Goal: Task Accomplishment & Management: Use online tool/utility

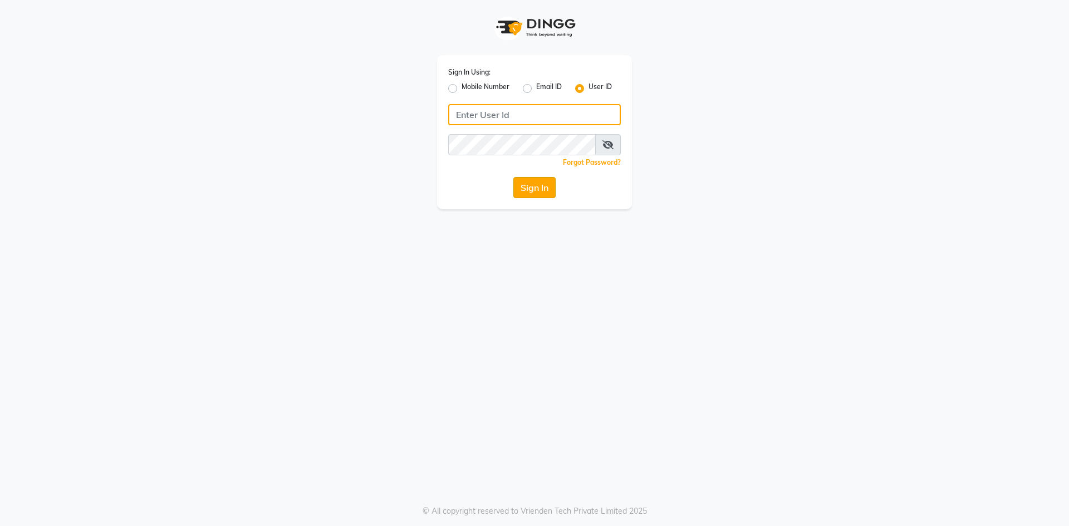
type input "haircafegold"
click at [538, 184] on button "Sign In" at bounding box center [534, 187] width 42 height 21
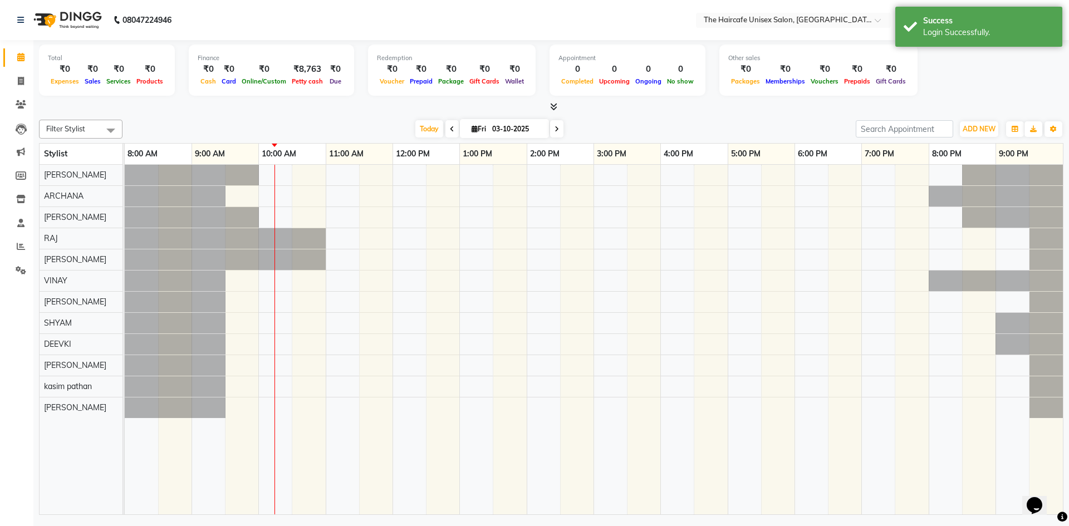
click at [553, 104] on icon at bounding box center [553, 106] width 7 height 8
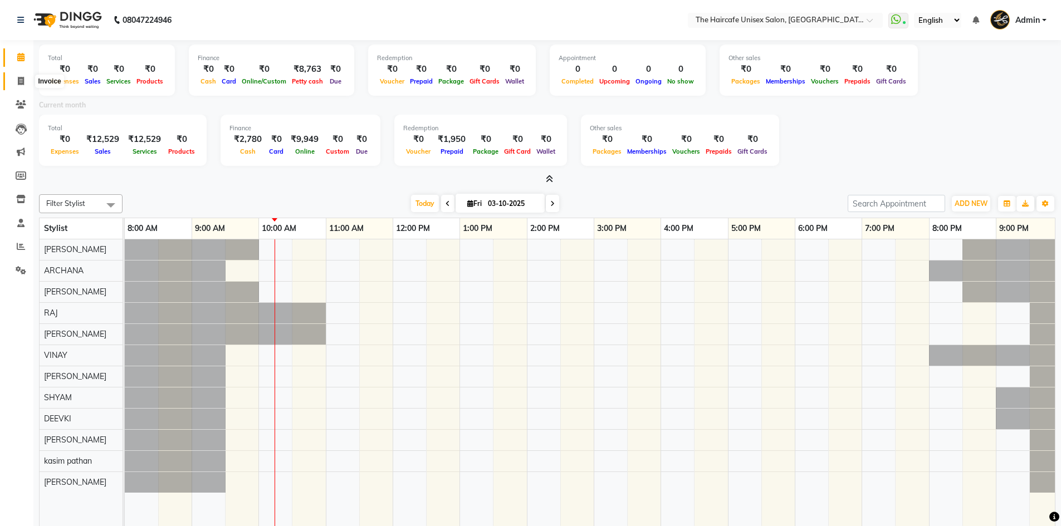
click at [21, 78] on icon at bounding box center [21, 81] width 6 height 8
select select "7412"
select select "service"
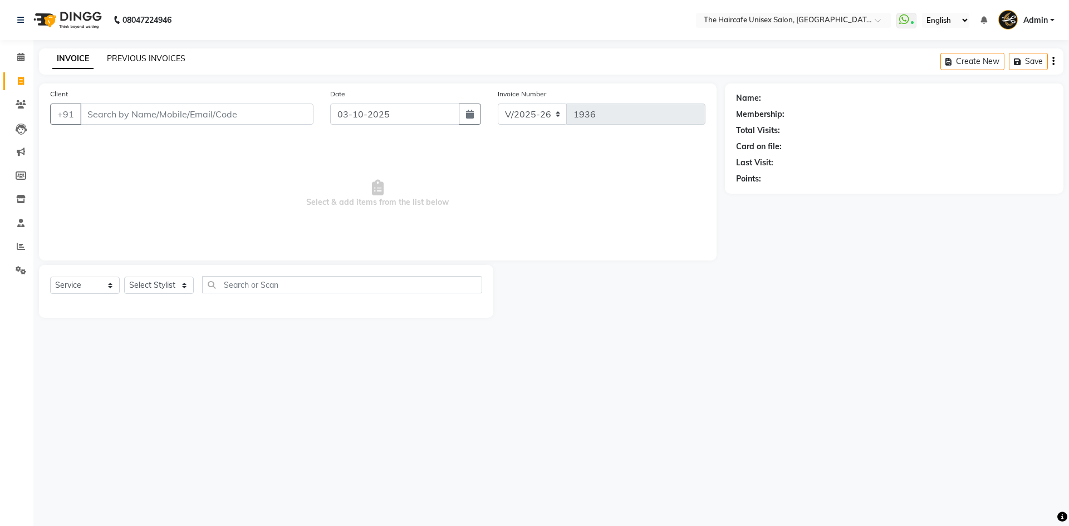
click at [155, 59] on link "PREVIOUS INVOICES" at bounding box center [146, 58] width 78 height 10
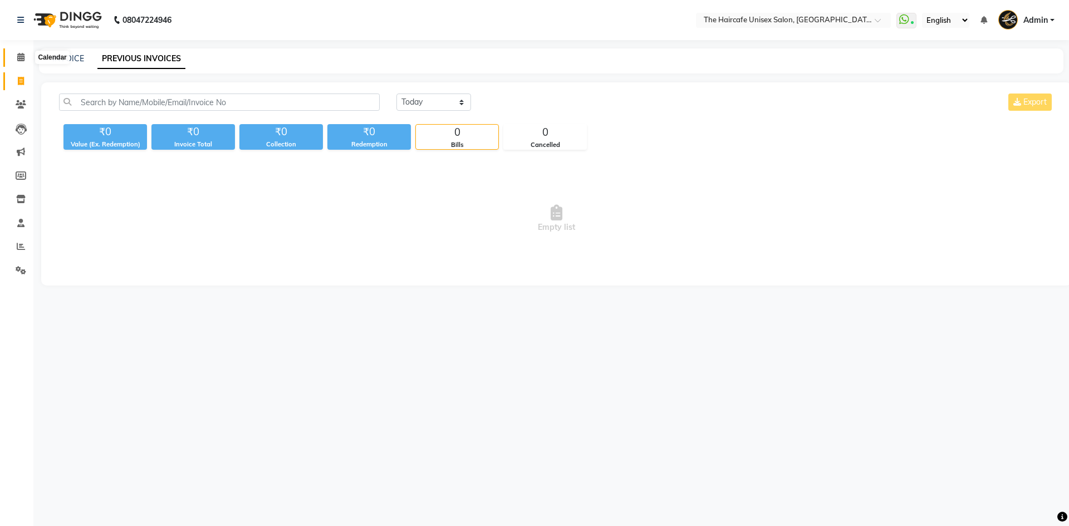
click at [24, 55] on icon at bounding box center [20, 57] width 7 height 8
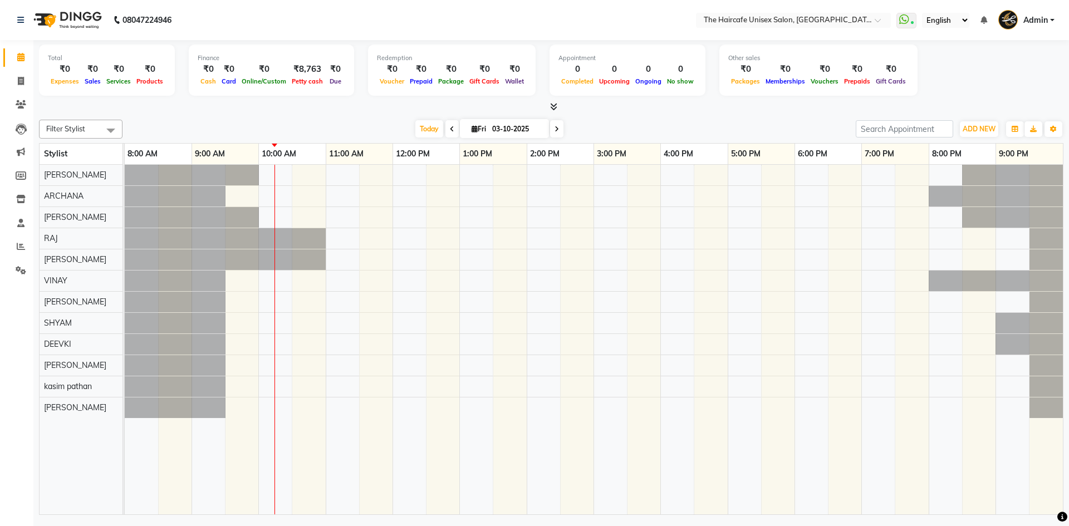
click at [550, 105] on icon at bounding box center [553, 106] width 7 height 8
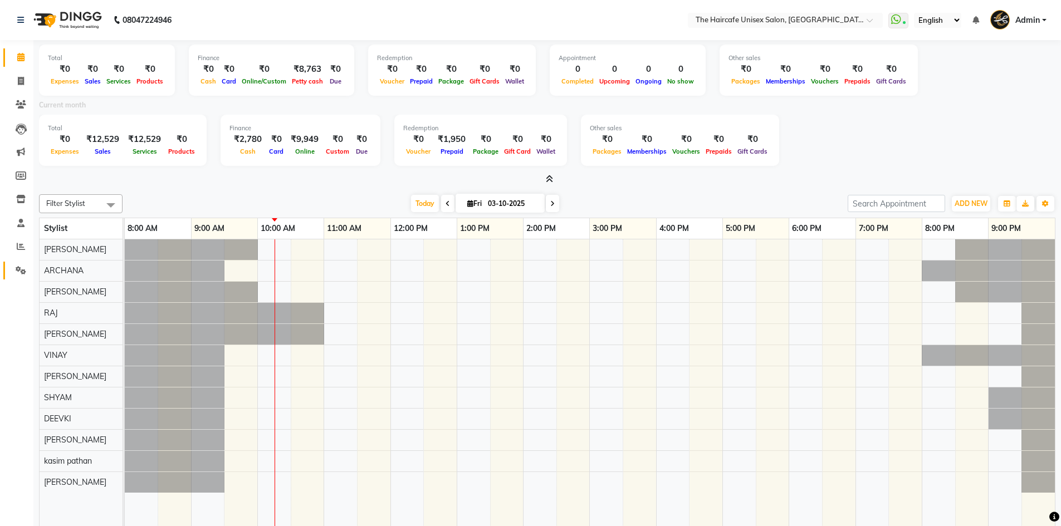
click at [22, 262] on link "Settings" at bounding box center [16, 271] width 27 height 18
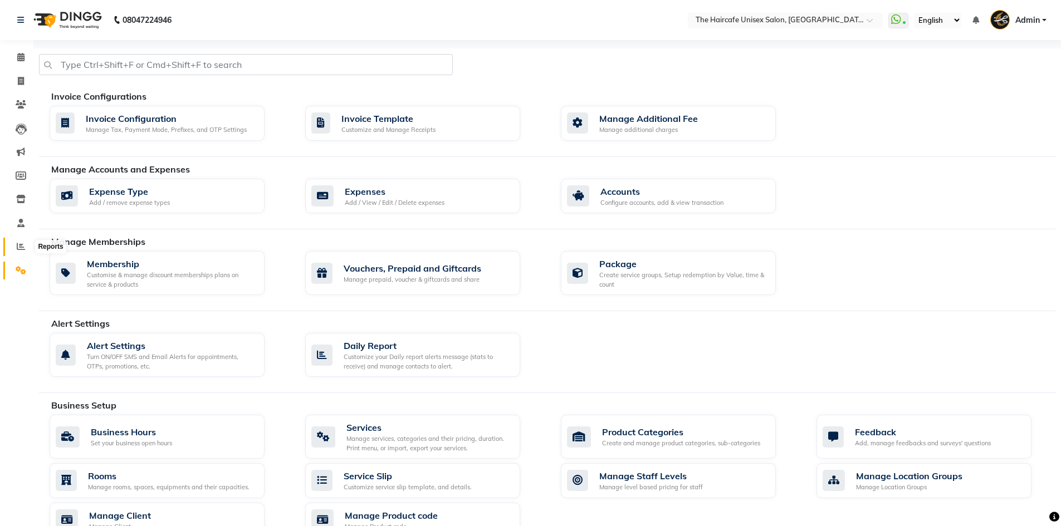
click at [19, 246] on icon at bounding box center [21, 246] width 8 height 8
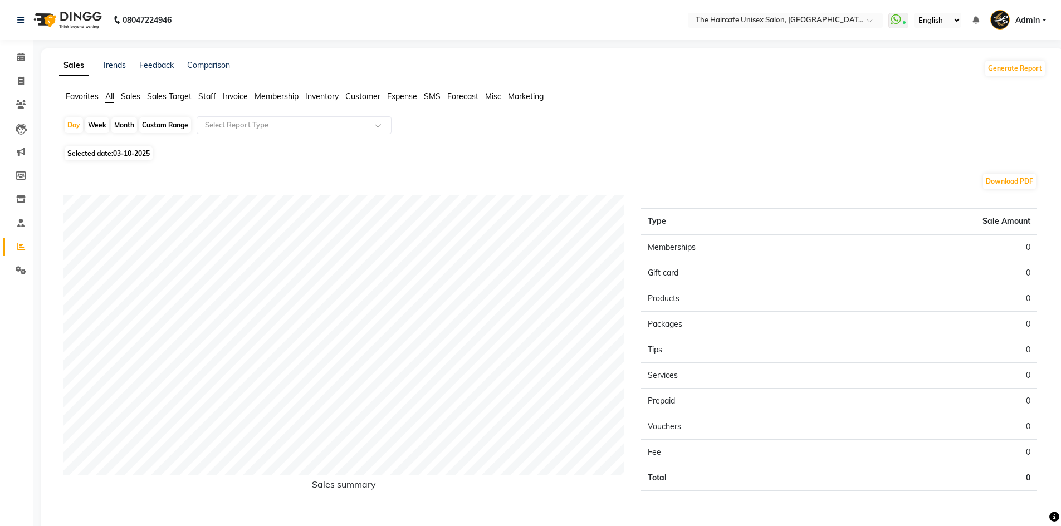
click at [157, 100] on span "Sales Target" at bounding box center [169, 96] width 45 height 10
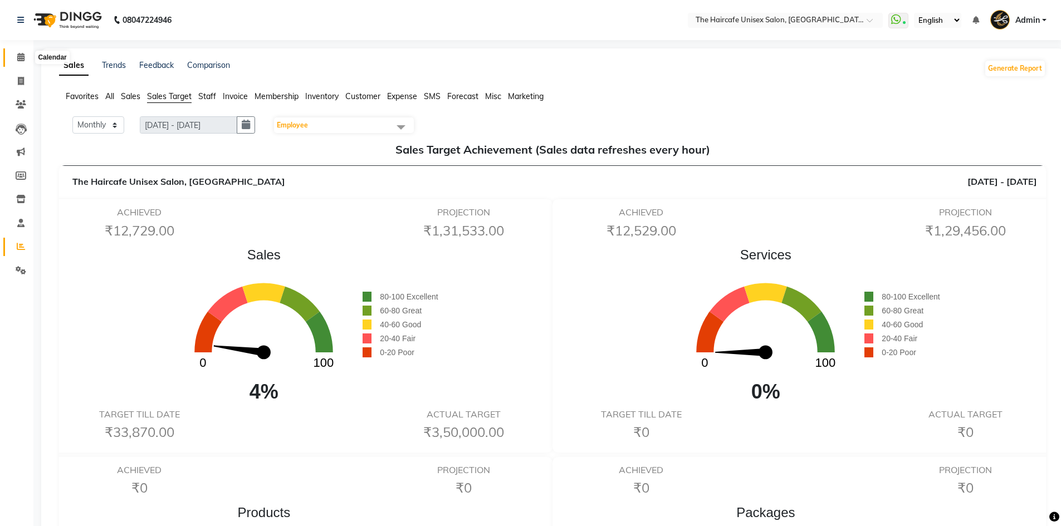
click at [21, 63] on span at bounding box center [20, 57] width 19 height 13
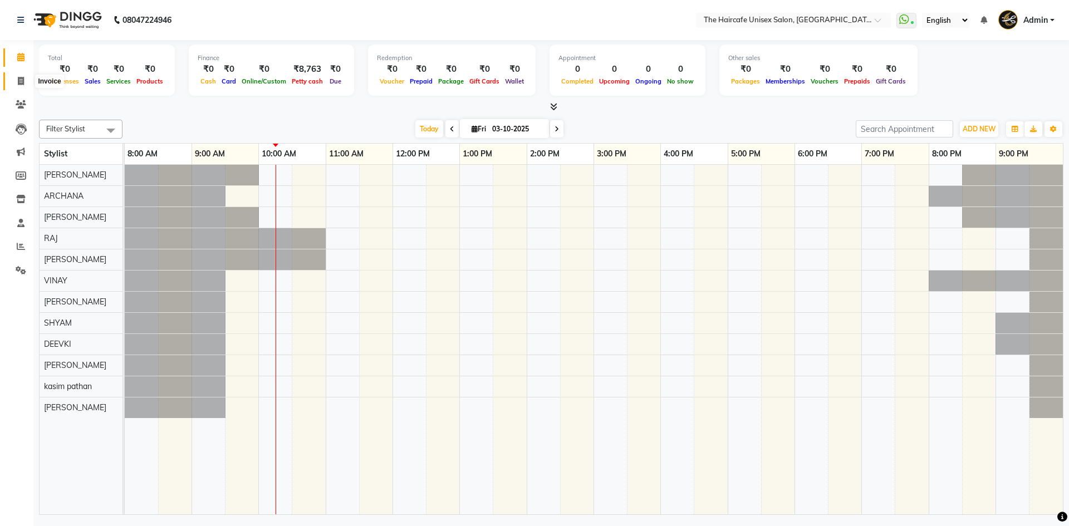
click at [24, 81] on span at bounding box center [20, 81] width 19 height 13
select select "7412"
select select "service"
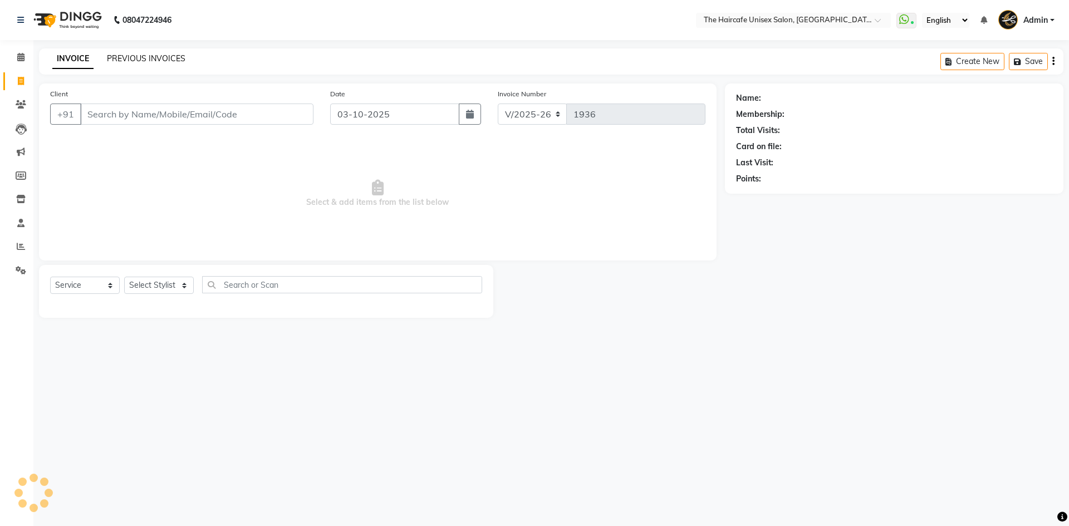
click at [129, 60] on link "PREVIOUS INVOICES" at bounding box center [146, 58] width 78 height 10
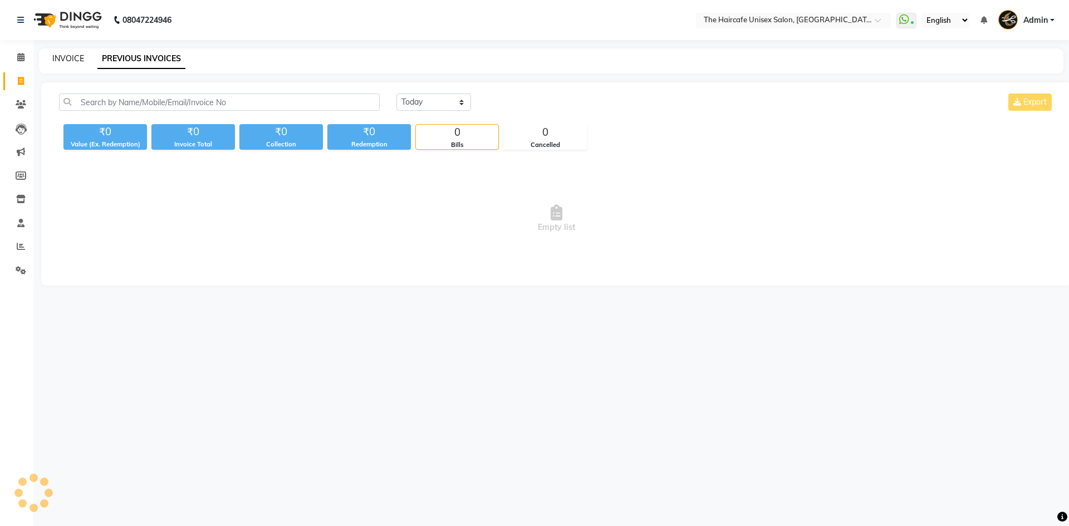
click at [63, 58] on link "INVOICE" at bounding box center [68, 58] width 32 height 10
select select "service"
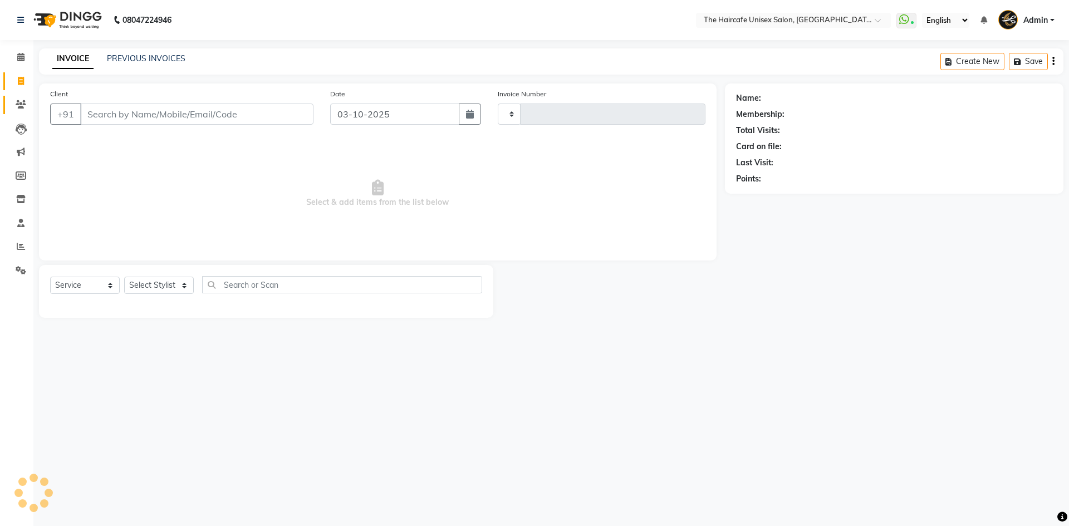
type input "1936"
select select "7412"
click at [21, 100] on icon at bounding box center [21, 104] width 11 height 8
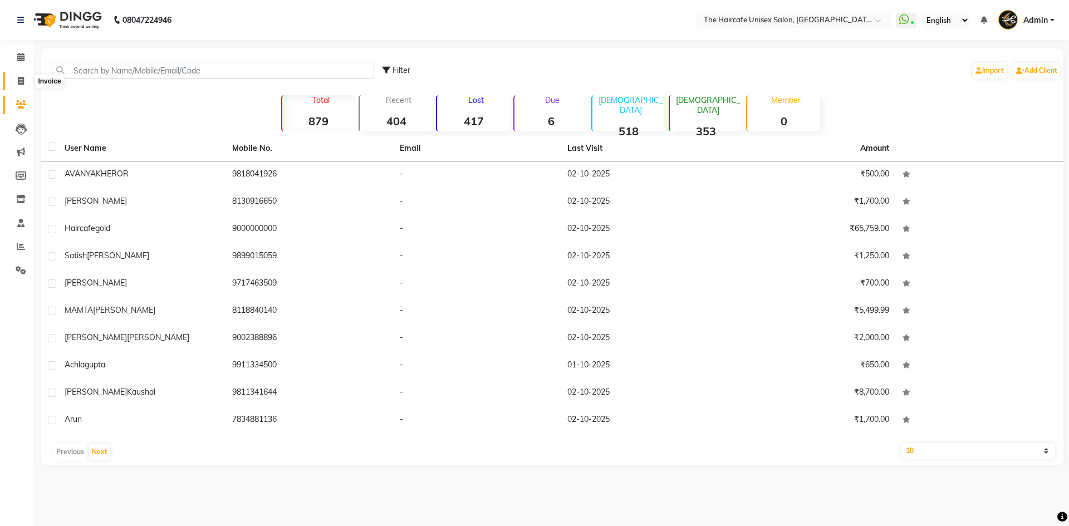
click at [22, 83] on icon at bounding box center [21, 81] width 6 height 8
select select "7412"
select select "service"
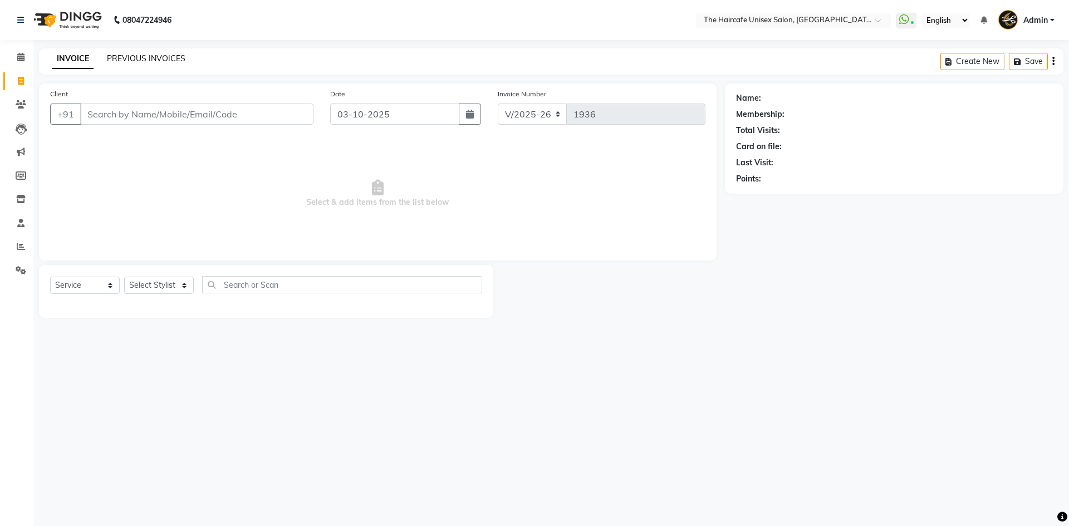
click at [129, 56] on link "PREVIOUS INVOICES" at bounding box center [146, 58] width 78 height 10
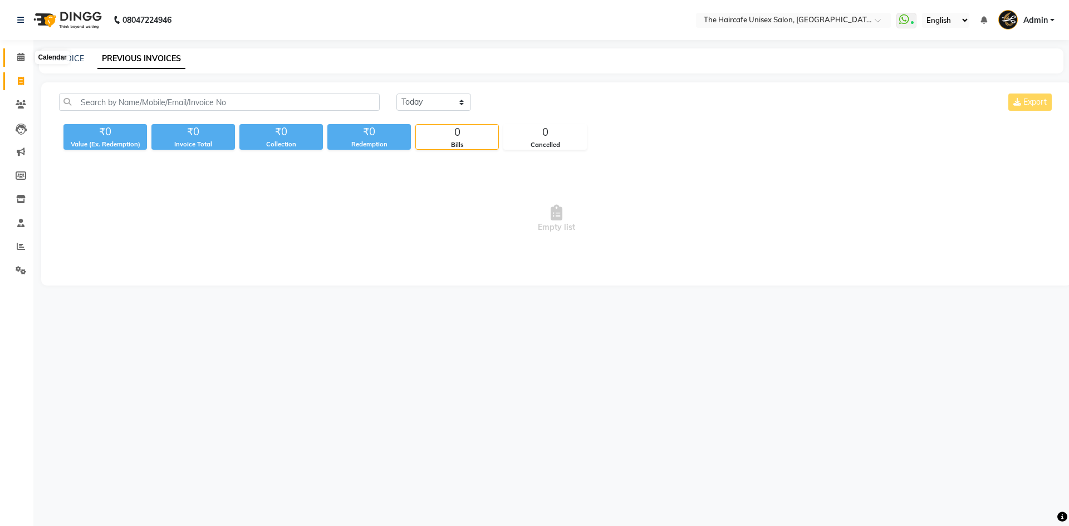
click at [15, 55] on span at bounding box center [20, 57] width 19 height 13
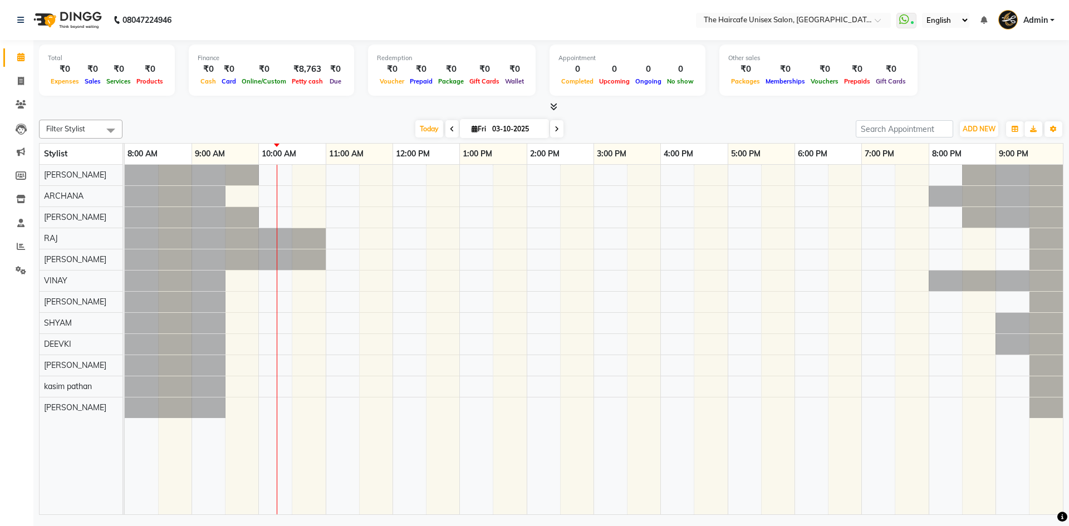
click at [552, 107] on icon at bounding box center [553, 106] width 7 height 8
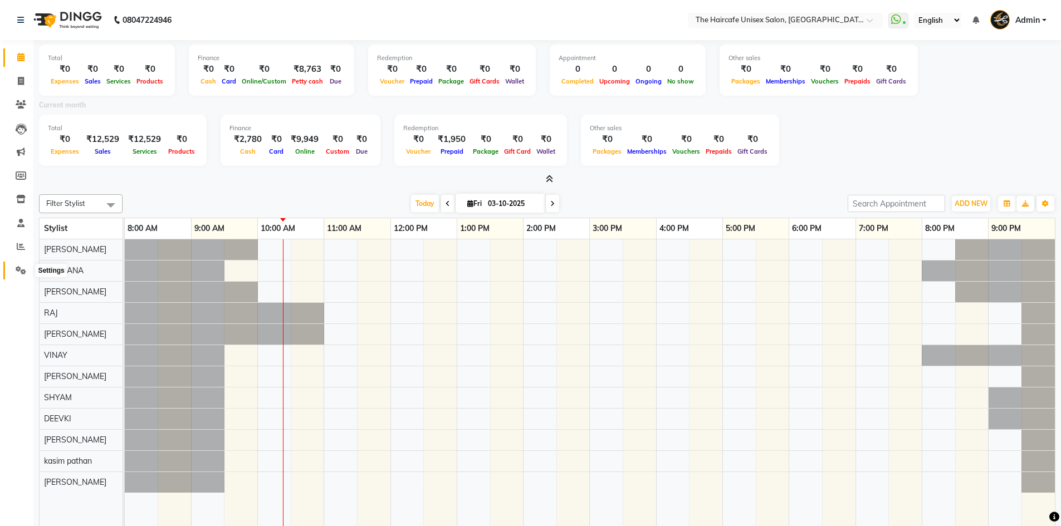
click at [18, 268] on icon at bounding box center [21, 270] width 11 height 8
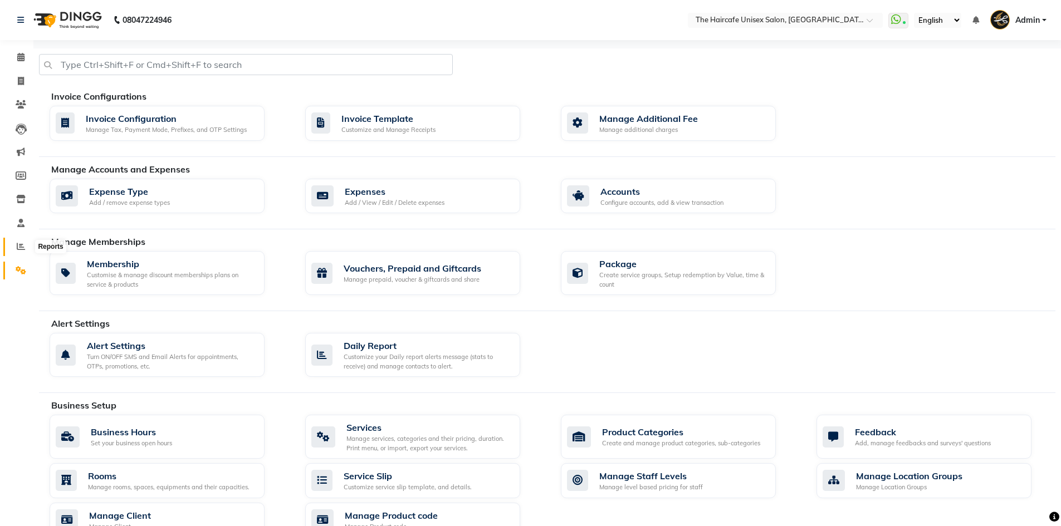
click at [21, 244] on icon at bounding box center [21, 246] width 8 height 8
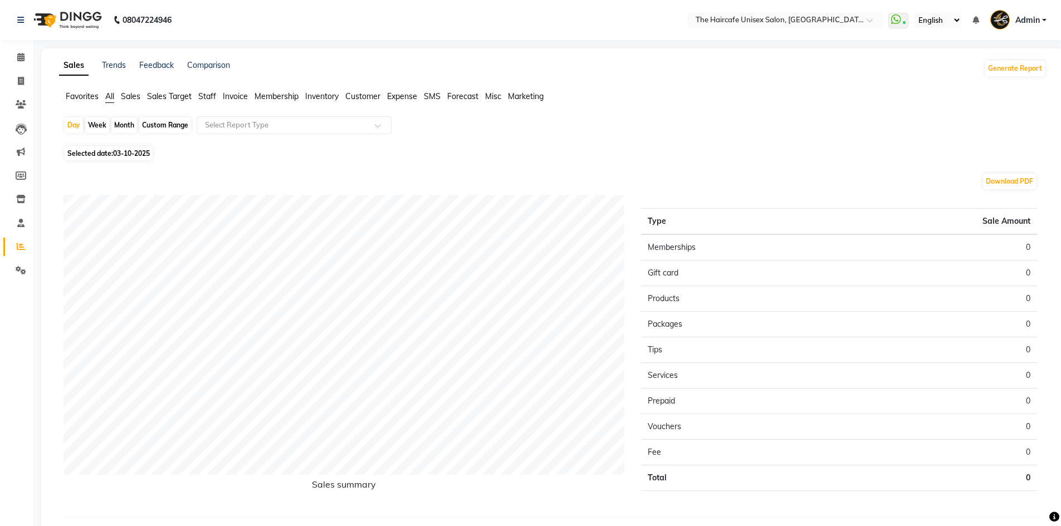
click at [177, 96] on span "Sales Target" at bounding box center [169, 96] width 45 height 10
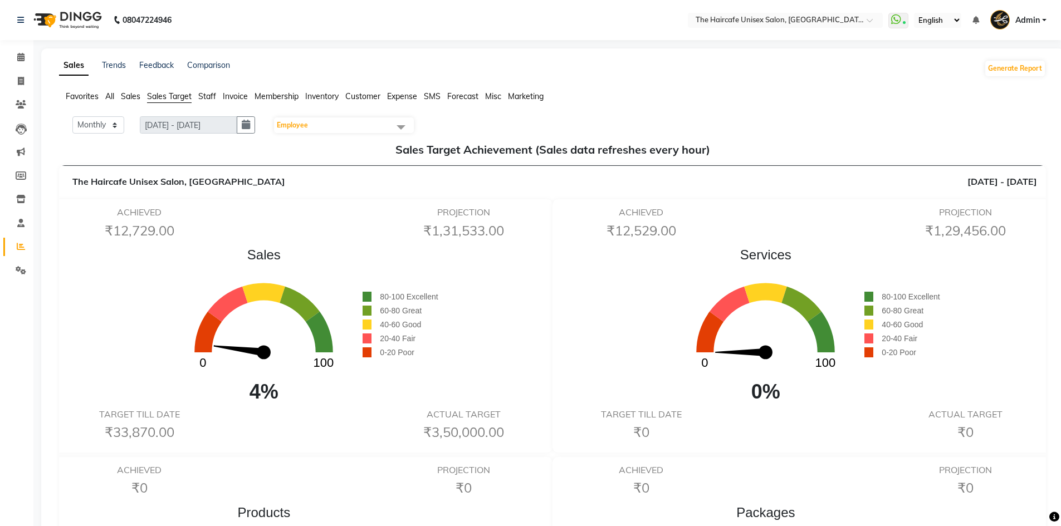
click at [383, 126] on span "Employee" at bounding box center [344, 125] width 140 height 16
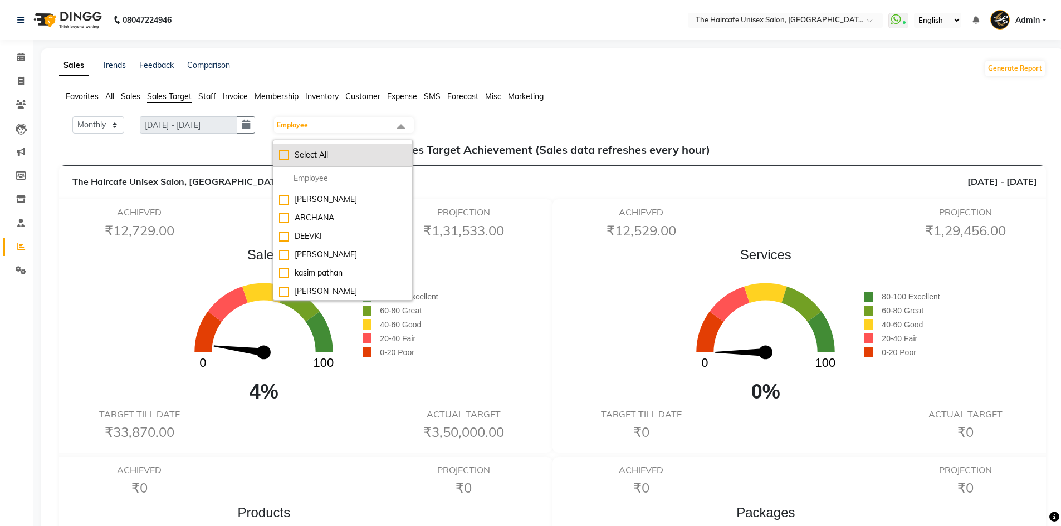
click at [365, 150] on div "Select All" at bounding box center [342, 155] width 127 height 12
checkbox input "true"
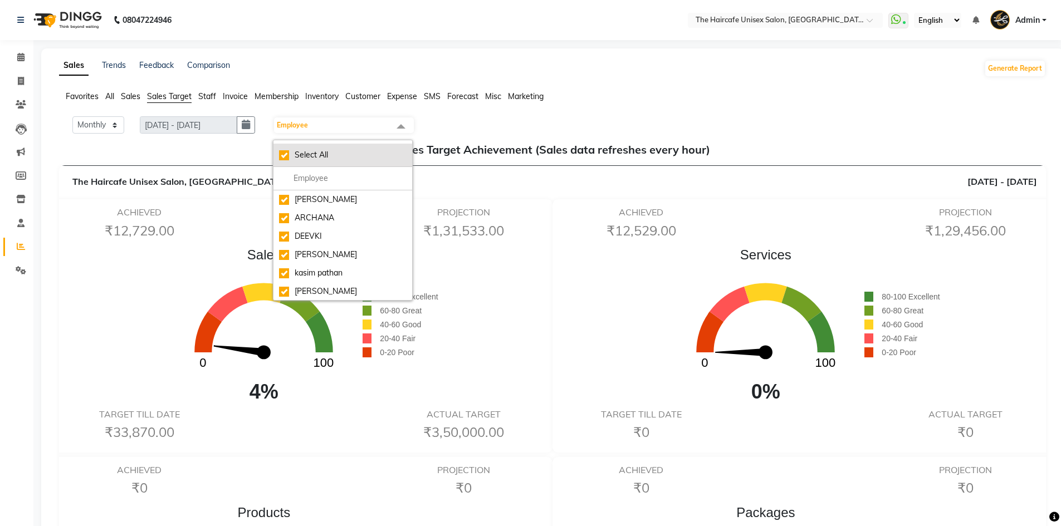
checkbox input "true"
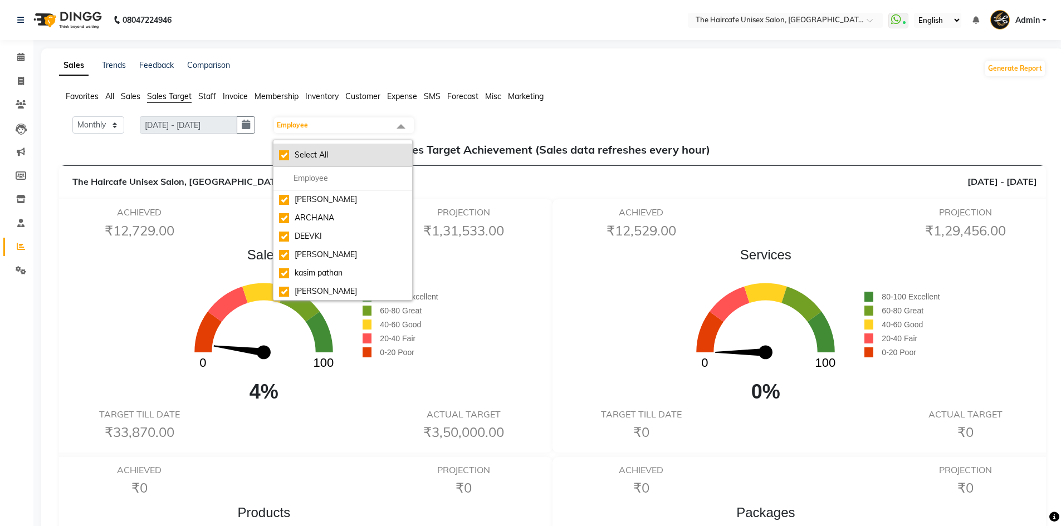
checkbox input "true"
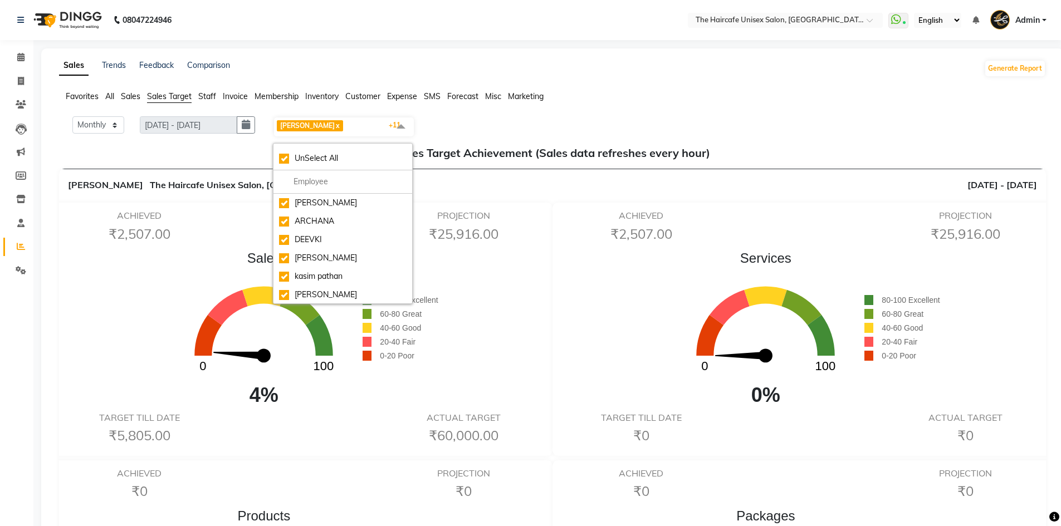
click at [530, 116] on div "Monthly Weekly [DATE] - [DATE] [PERSON_NAME] x ARCHANA x DEEVKI x KAJAL [PERSON…" at bounding box center [552, 126] width 978 height 21
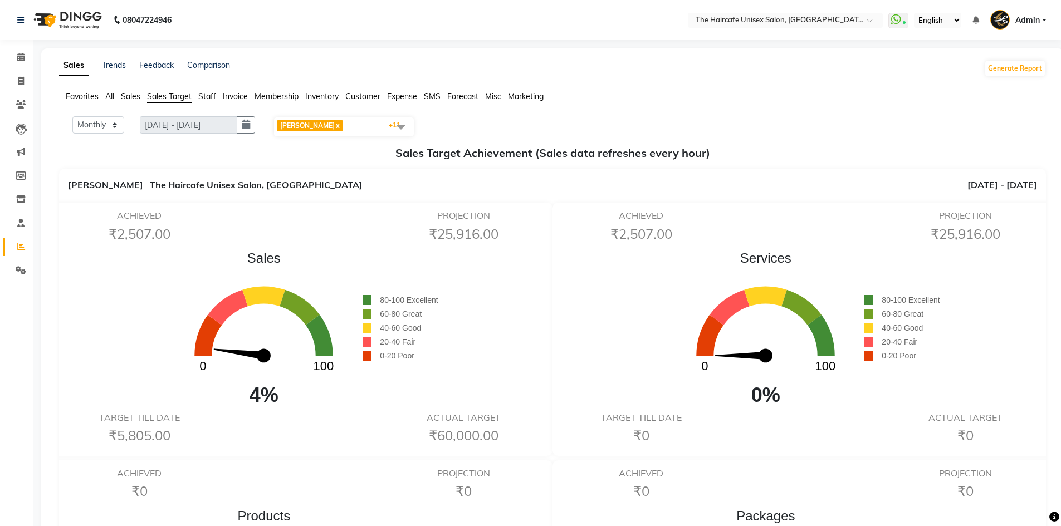
scroll to position [56, 0]
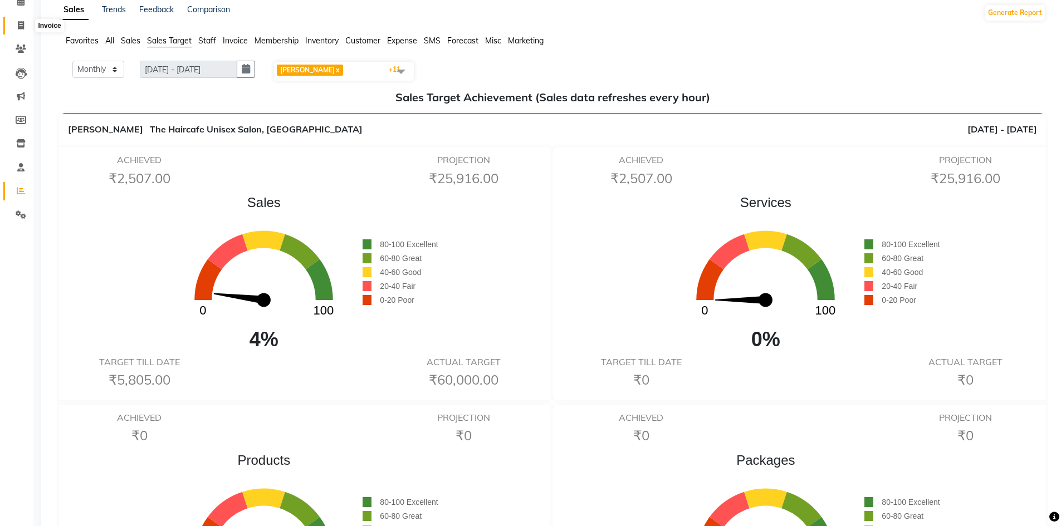
click at [24, 23] on icon at bounding box center [21, 25] width 6 height 8
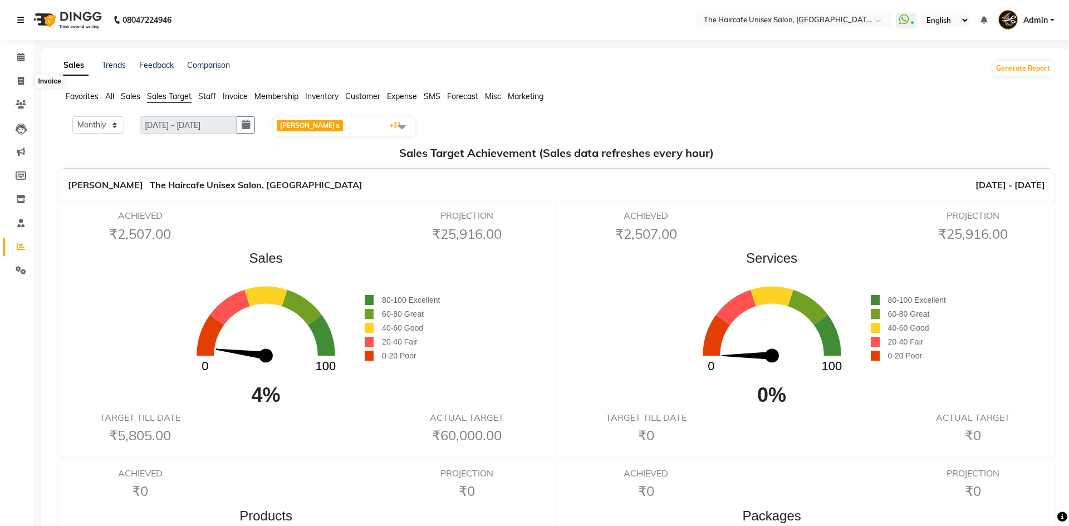
select select "service"
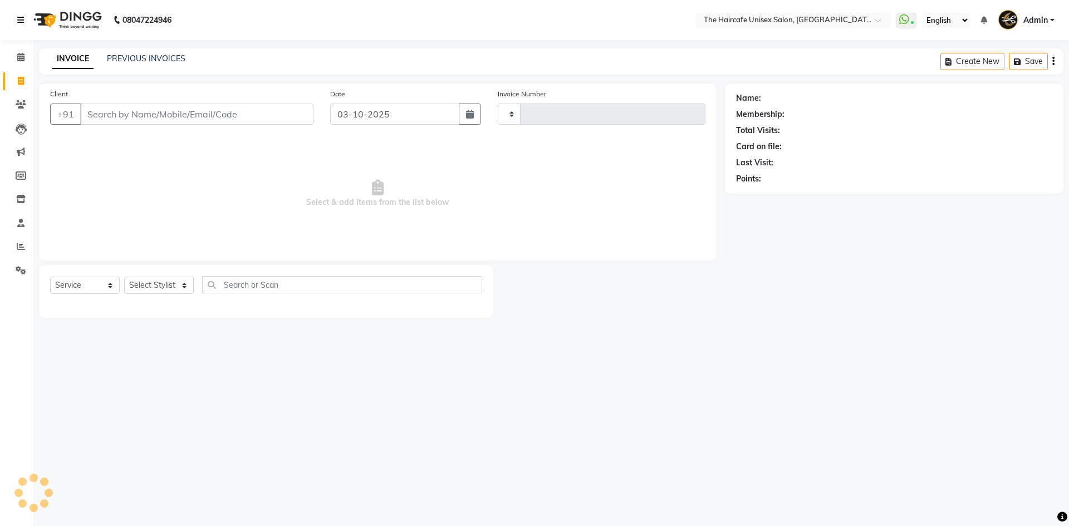
type input "1936"
select select "7412"
click at [205, 115] on input "Client" at bounding box center [196, 114] width 233 height 21
type input "9999093619"
click at [302, 111] on span "Add Client" at bounding box center [285, 114] width 44 height 11
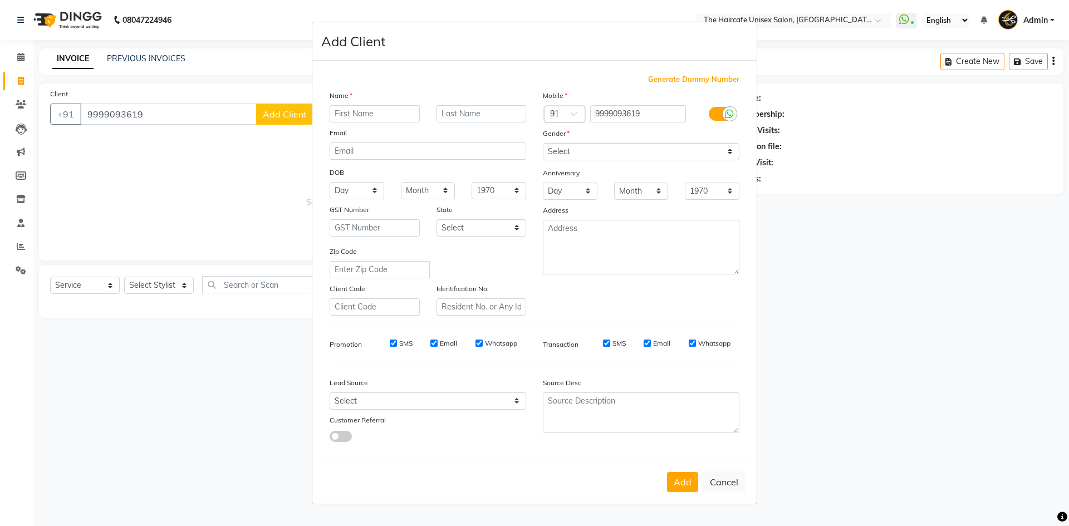
click at [402, 117] on input "text" at bounding box center [375, 113] width 90 height 17
type input "[PERSON_NAME]"
click at [567, 149] on select "Select [DEMOGRAPHIC_DATA] [DEMOGRAPHIC_DATA] Other Prefer Not To Say" at bounding box center [641, 151] width 197 height 17
select select "[DEMOGRAPHIC_DATA]"
click at [543, 143] on select "Select [DEMOGRAPHIC_DATA] [DEMOGRAPHIC_DATA] Other Prefer Not To Say" at bounding box center [641, 151] width 197 height 17
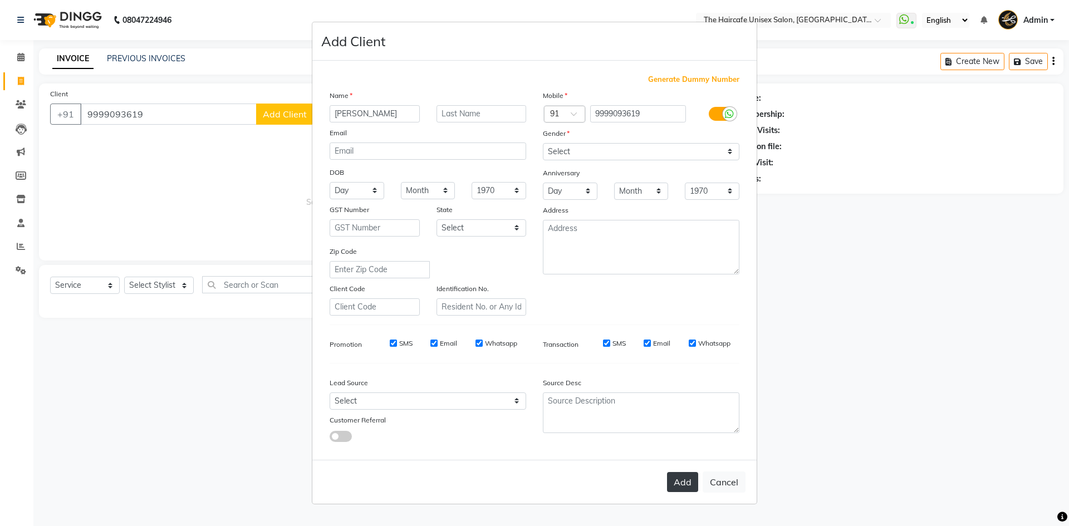
click at [684, 484] on button "Add" at bounding box center [682, 482] width 31 height 20
select select
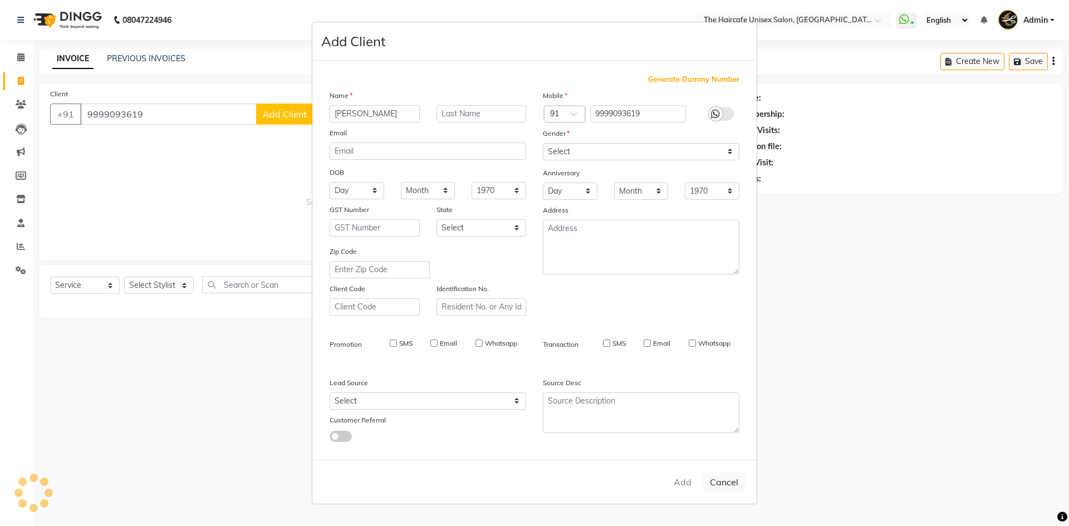
select select
checkbox input "false"
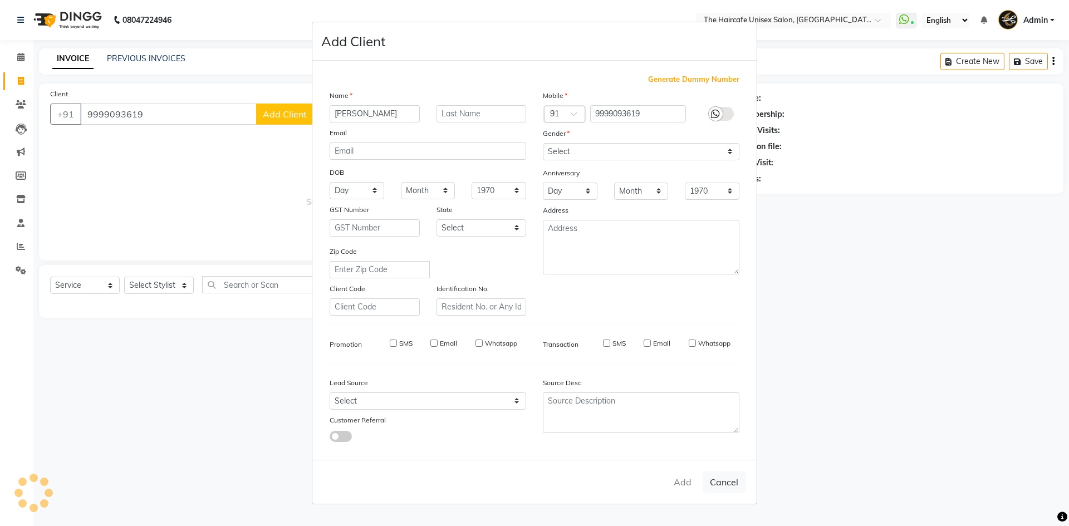
checkbox input "false"
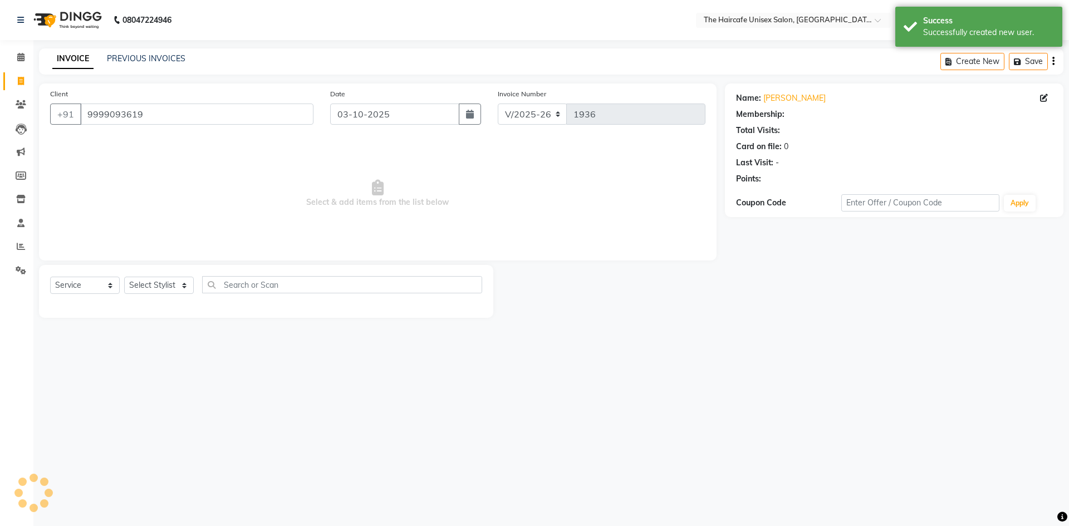
select select "1: Object"
click at [158, 283] on select "Select Stylist [PERSON_NAME] ARCHANA DEEVKI KAJAL [PERSON_NAME] pathan [PERSON_…" at bounding box center [159, 285] width 70 height 17
select select "64977"
click at [124, 277] on select "Select Stylist [PERSON_NAME] ARCHANA DEEVKI KAJAL [PERSON_NAME] pathan [PERSON_…" at bounding box center [159, 285] width 70 height 17
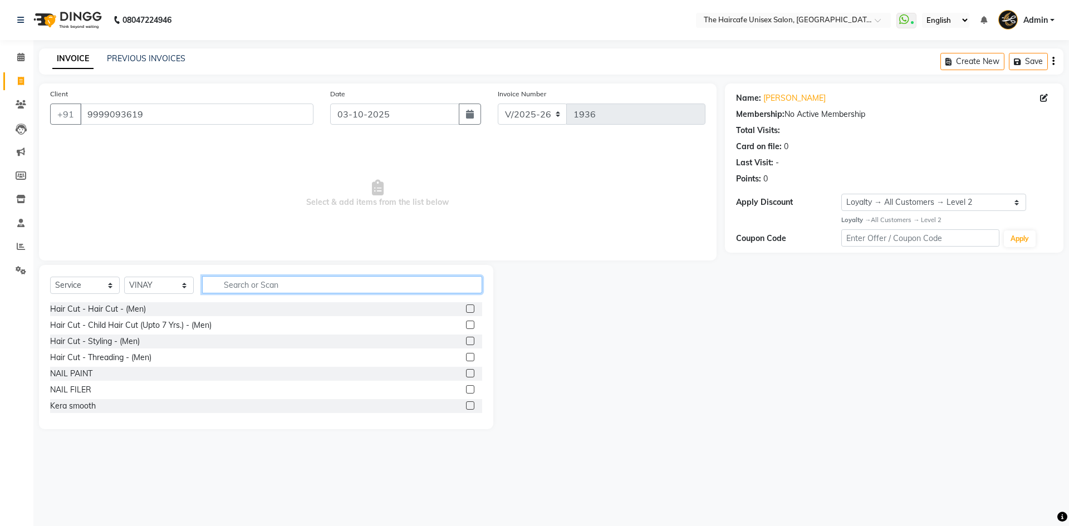
click at [266, 286] on input "text" at bounding box center [342, 284] width 280 height 17
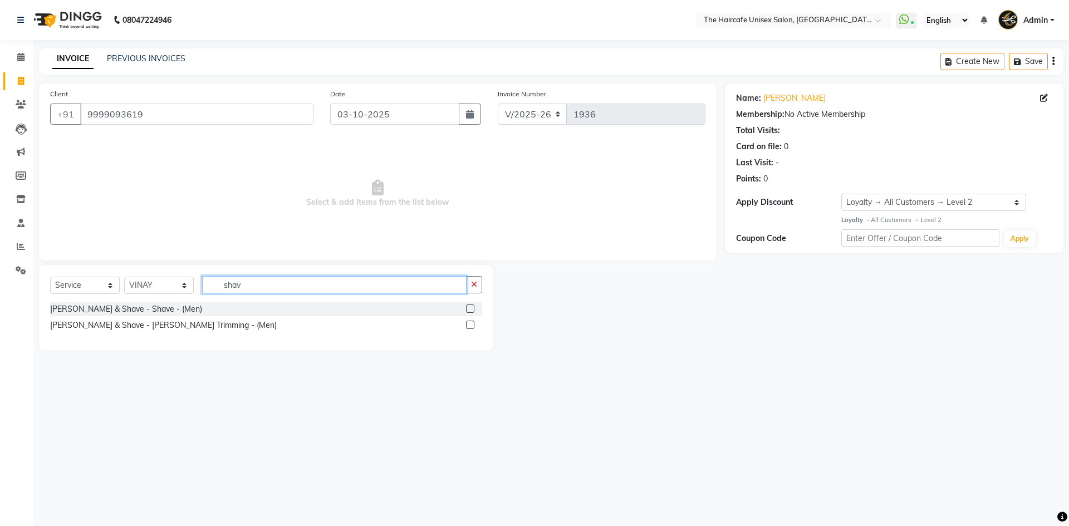
type input "shav"
click at [471, 309] on label at bounding box center [470, 309] width 8 height 8
click at [471, 309] on input "checkbox" at bounding box center [469, 309] width 7 height 7
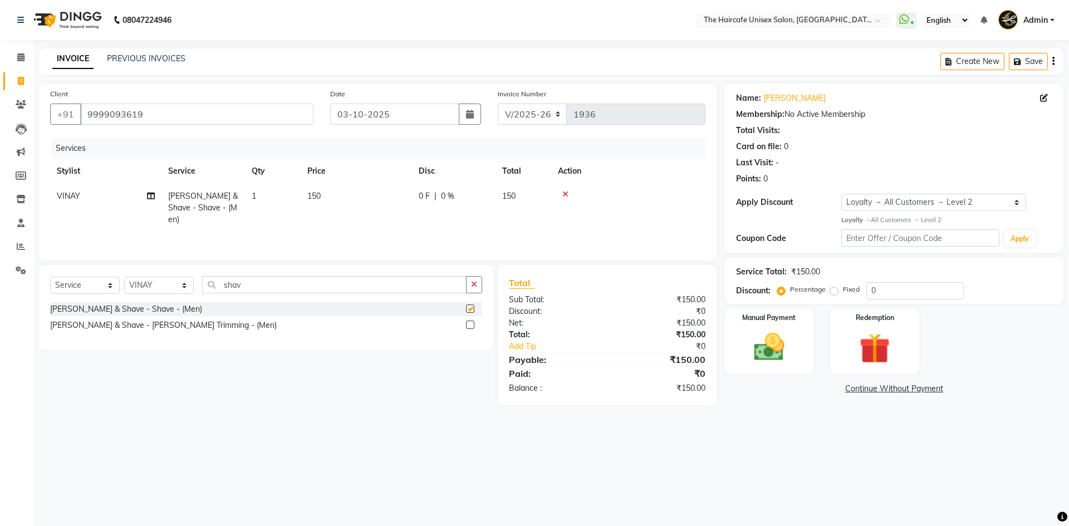
checkbox input "false"
click at [478, 284] on button "button" at bounding box center [474, 284] width 16 height 17
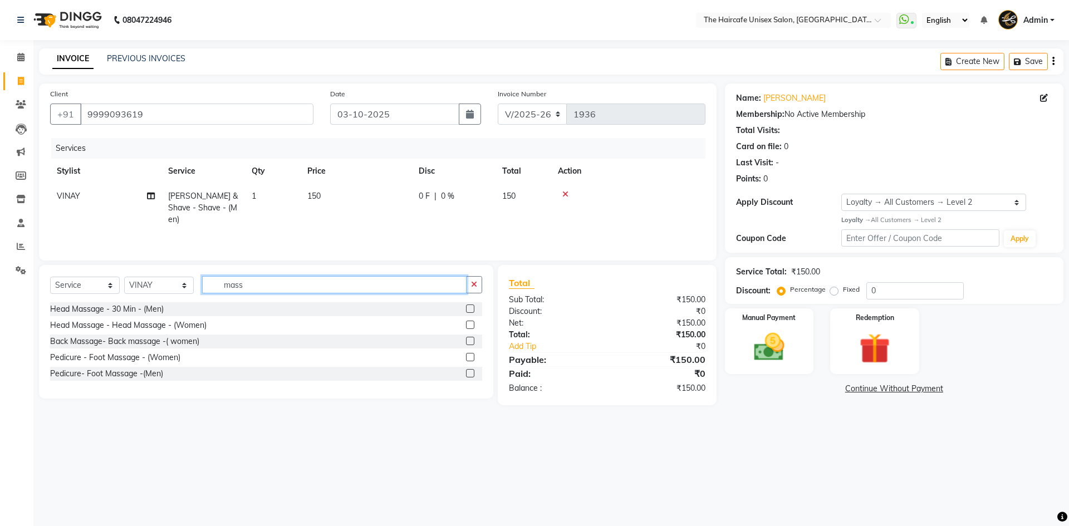
type input "mass"
click at [468, 308] on label at bounding box center [470, 309] width 8 height 8
click at [468, 308] on input "checkbox" at bounding box center [469, 309] width 7 height 7
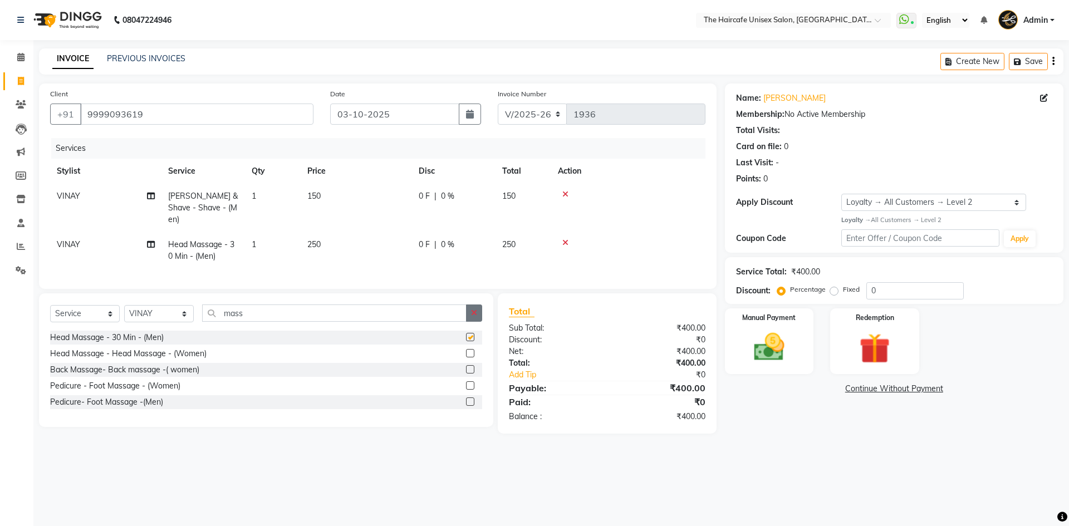
checkbox input "false"
click at [472, 309] on icon "button" at bounding box center [474, 313] width 6 height 8
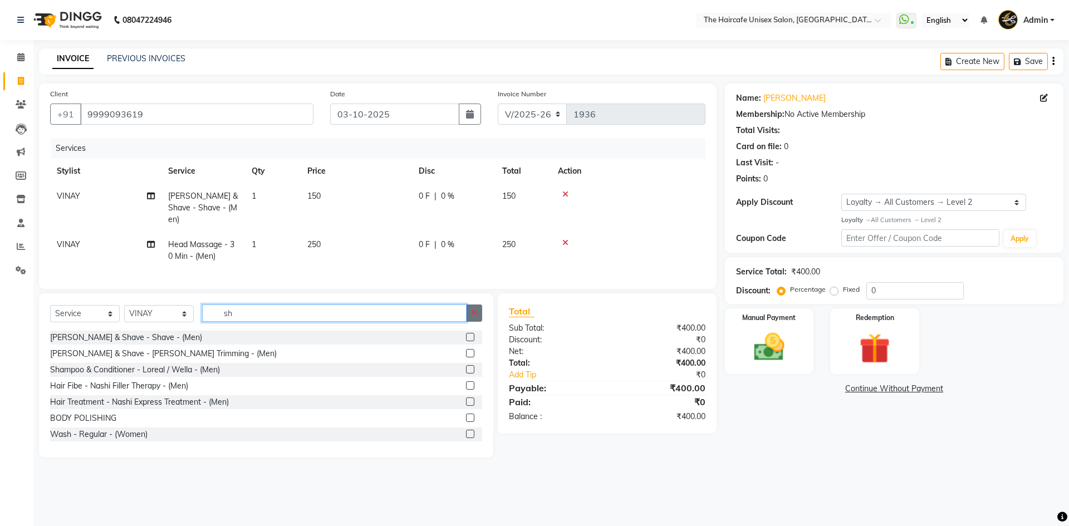
type input "sh"
click at [471, 312] on icon "button" at bounding box center [474, 313] width 6 height 8
type input "wo"
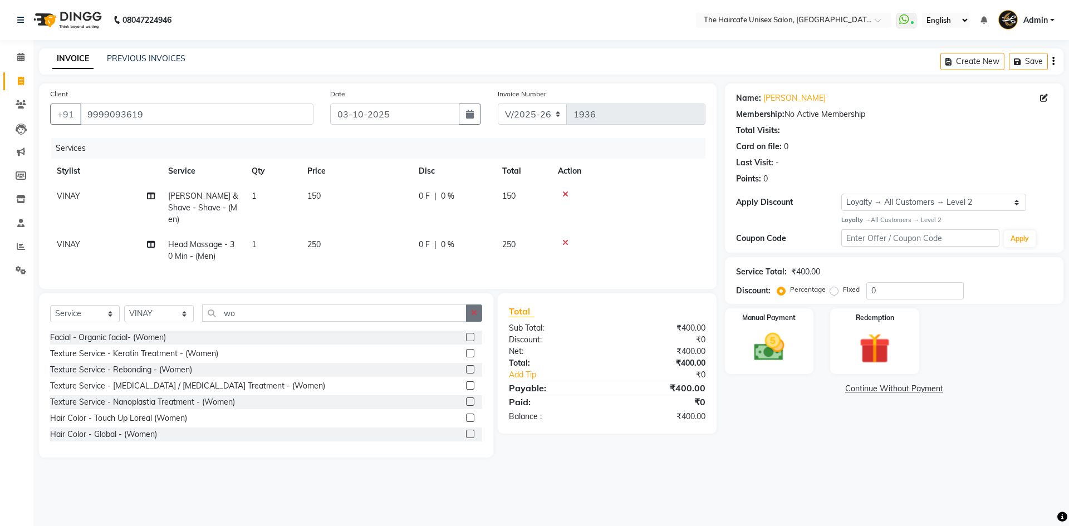
click at [476, 311] on icon "button" at bounding box center [474, 313] width 6 height 8
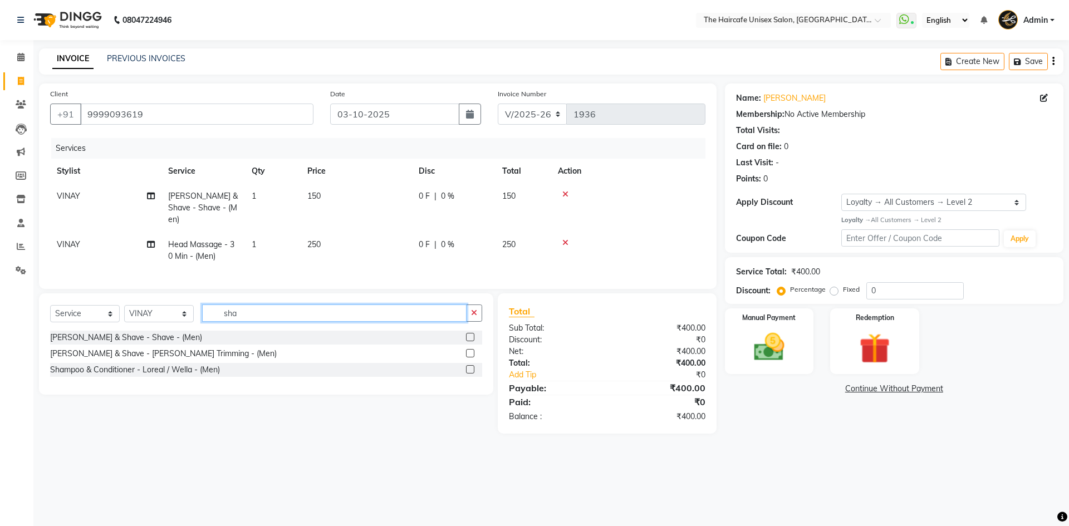
type input "sha"
click at [470, 367] on label at bounding box center [470, 369] width 8 height 8
click at [470, 367] on input "checkbox" at bounding box center [469, 369] width 7 height 7
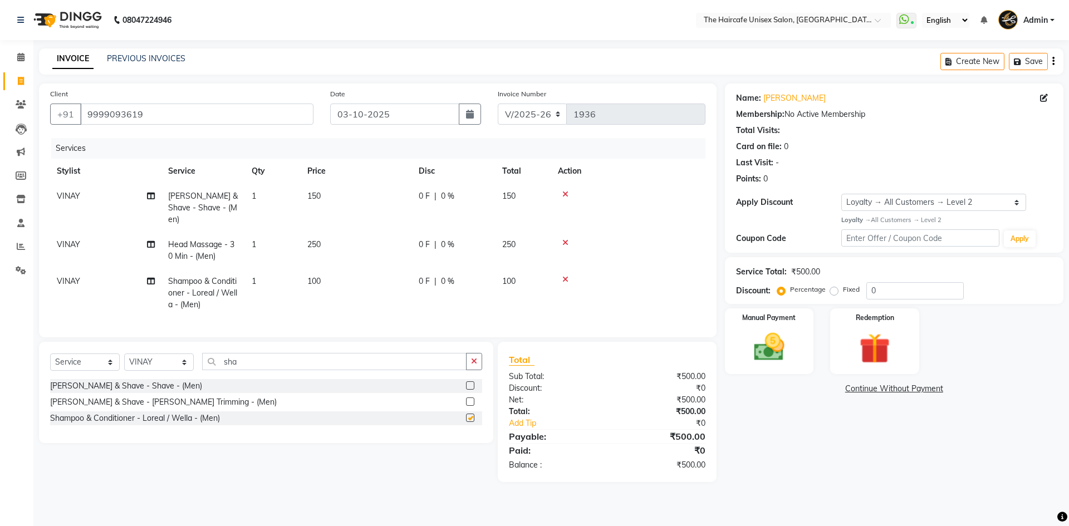
checkbox input "false"
click at [779, 351] on img at bounding box center [769, 347] width 52 height 37
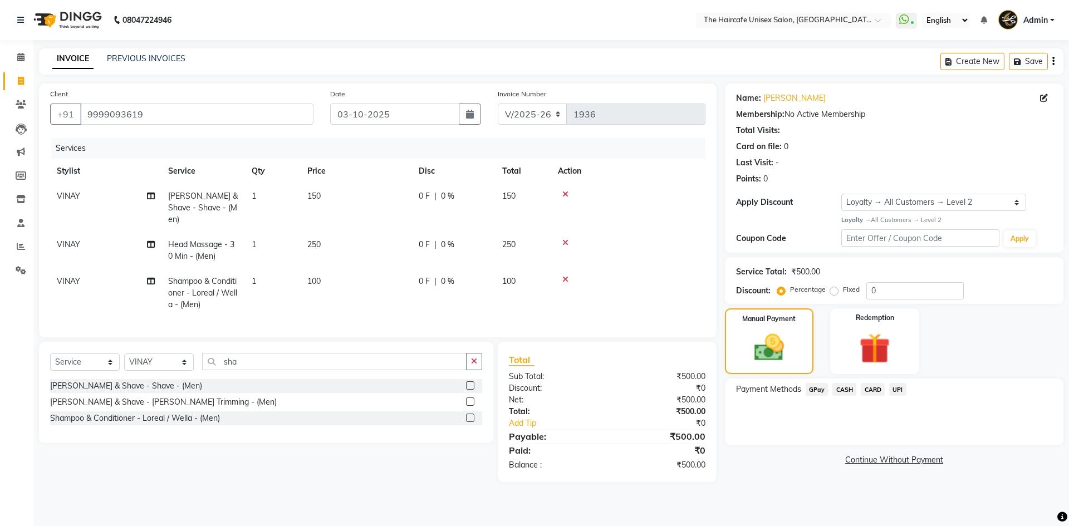
click at [897, 388] on span "UPI" at bounding box center [897, 389] width 17 height 13
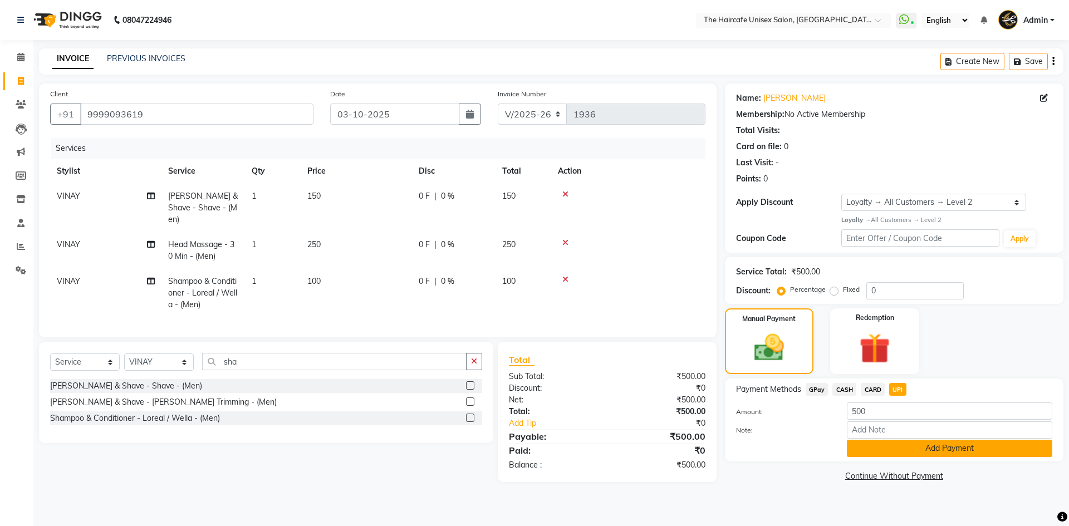
click at [934, 449] on button "Add Payment" at bounding box center [949, 448] width 205 height 17
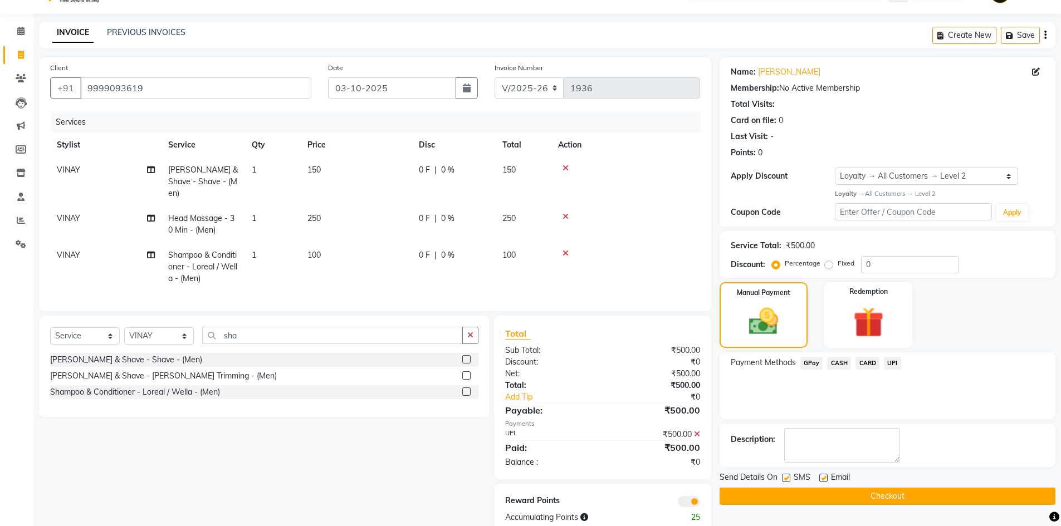
scroll to position [48, 0]
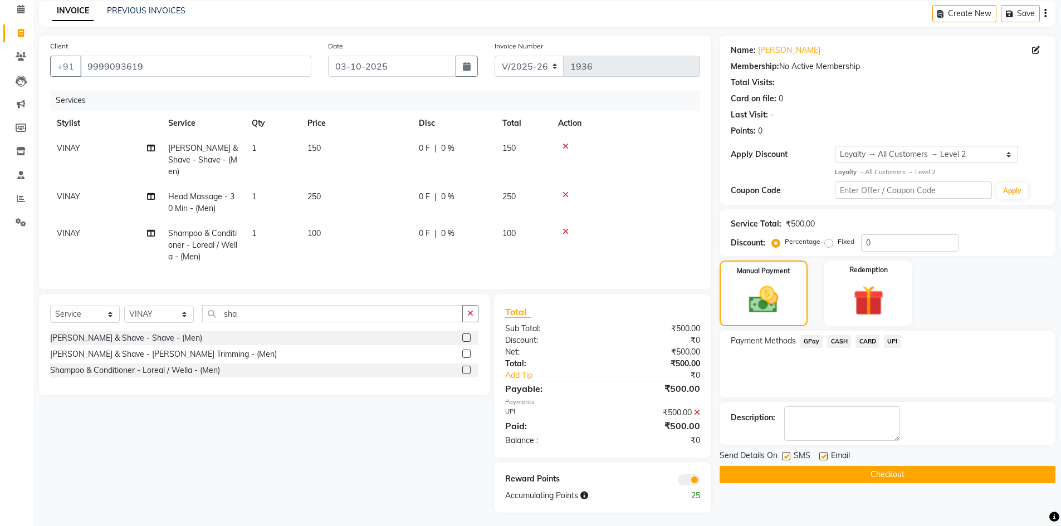
click at [894, 471] on button "Checkout" at bounding box center [887, 474] width 336 height 17
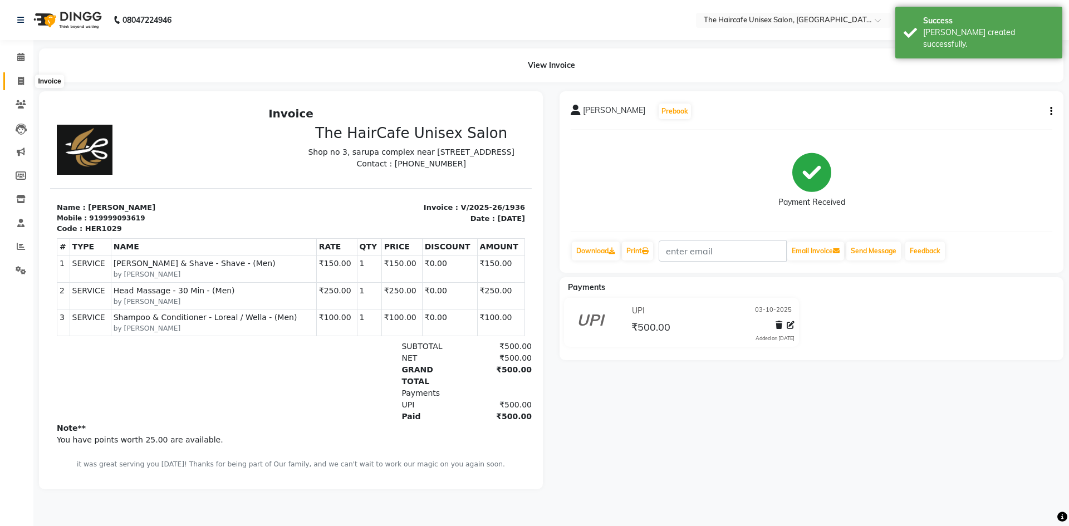
click at [21, 80] on icon at bounding box center [21, 81] width 6 height 8
select select "service"
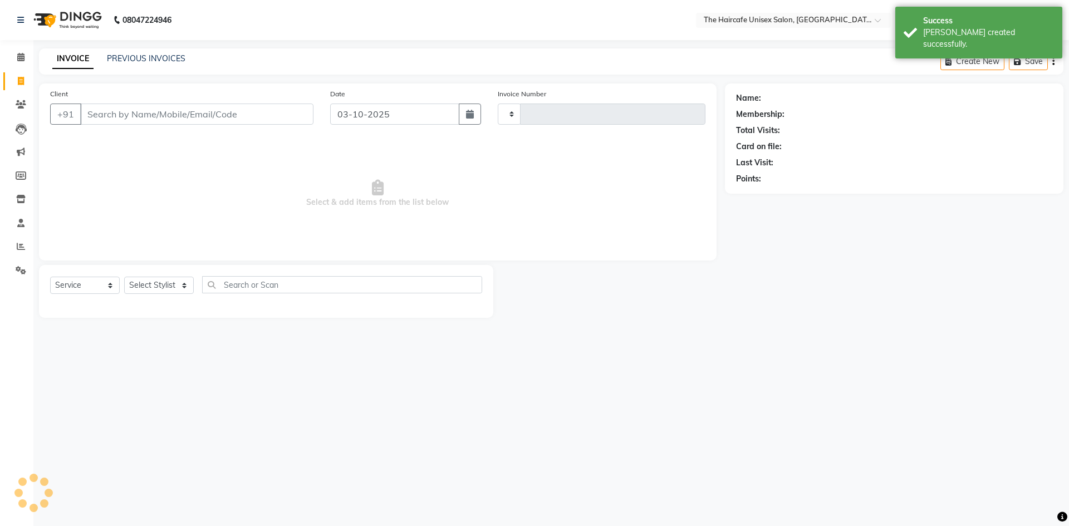
type input "1937"
select select "7412"
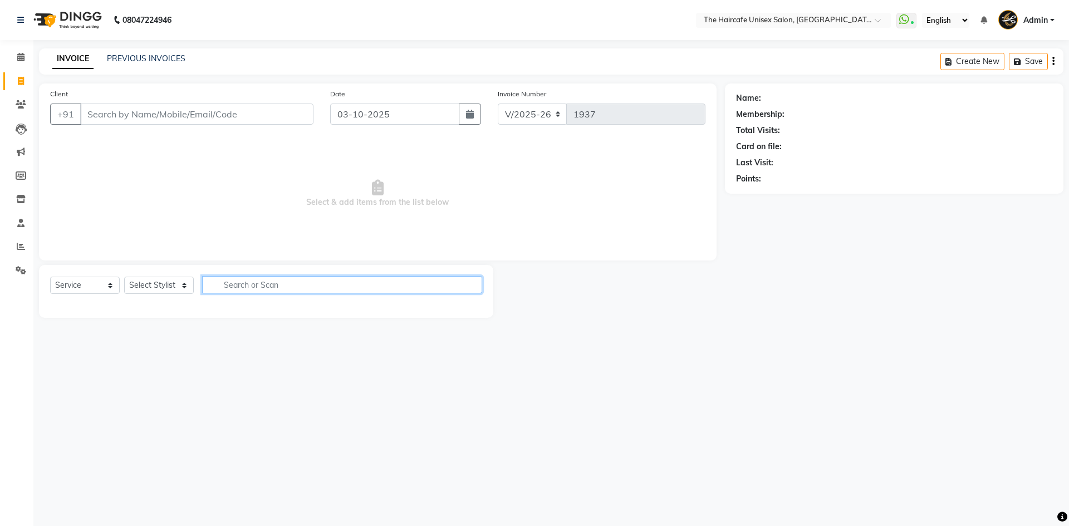
click at [313, 283] on input "text" at bounding box center [342, 284] width 280 height 17
type input "h"
type input "wax"
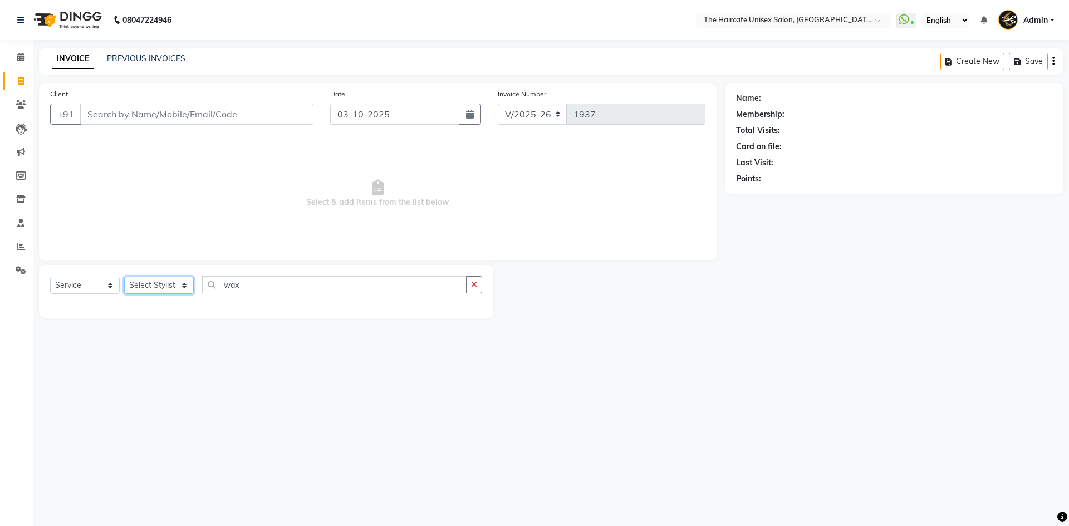
click at [173, 283] on select "Select Stylist [PERSON_NAME] ARCHANA DEEVKI KAJAL [PERSON_NAME] pathan [PERSON_…" at bounding box center [159, 285] width 70 height 17
select select "64975"
click at [124, 277] on select "Select Stylist [PERSON_NAME] ARCHANA DEEVKI KAJAL [PERSON_NAME] pathan [PERSON_…" at bounding box center [159, 285] width 70 height 17
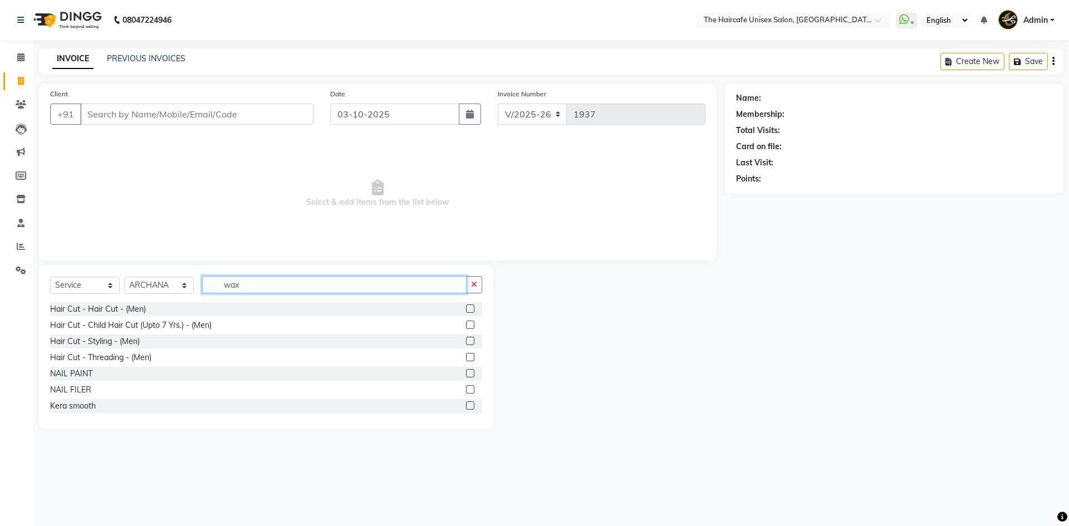
click at [289, 284] on input "wax" at bounding box center [334, 284] width 264 height 17
type input "w"
type input "rica"
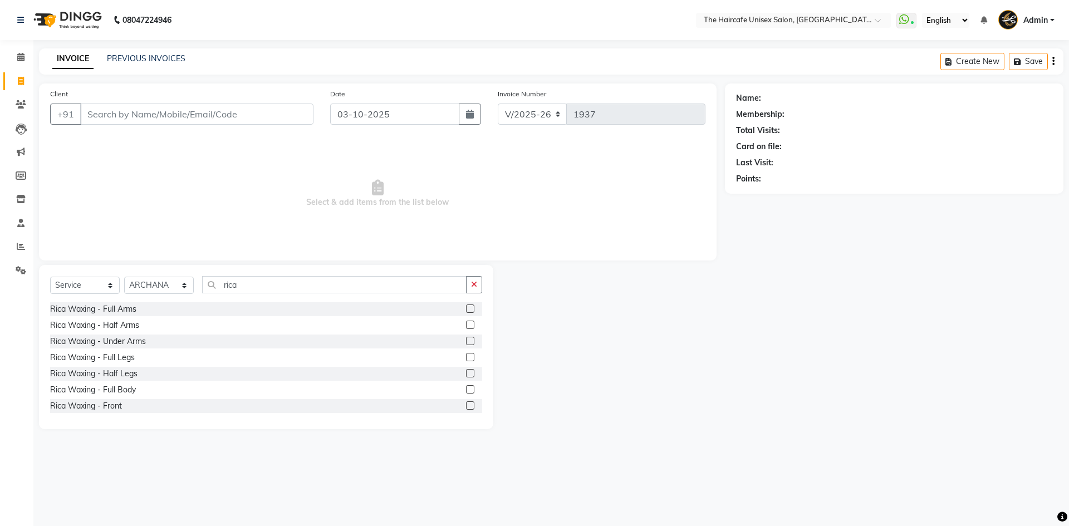
click at [466, 311] on label at bounding box center [470, 309] width 8 height 8
click at [466, 311] on input "checkbox" at bounding box center [469, 309] width 7 height 7
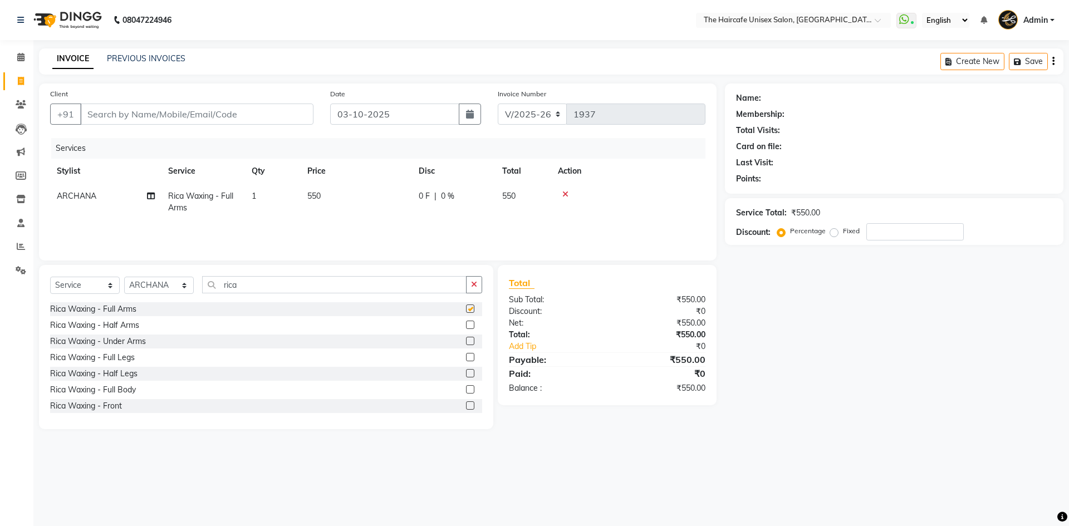
checkbox input "false"
drag, startPoint x: 391, startPoint y: 287, endPoint x: 0, endPoint y: 284, distance: 391.4
click at [0, 284] on app-home "08047224946 Select Location × The Haircafe Unisex Salon, [GEOGRAPHIC_DATA] Eros…" at bounding box center [534, 223] width 1069 height 446
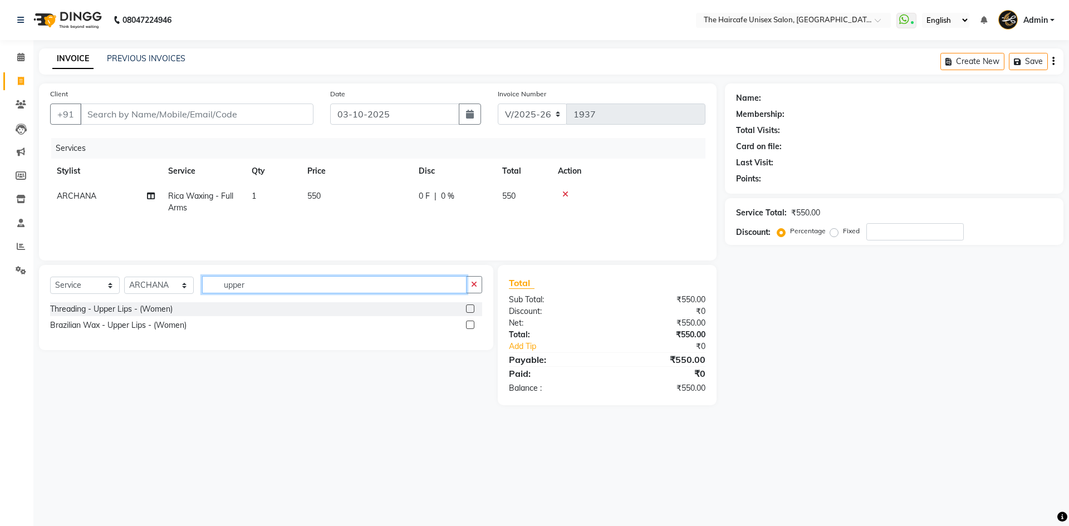
type input "upper"
click at [472, 323] on label at bounding box center [470, 325] width 8 height 8
click at [472, 323] on input "checkbox" at bounding box center [469, 325] width 7 height 7
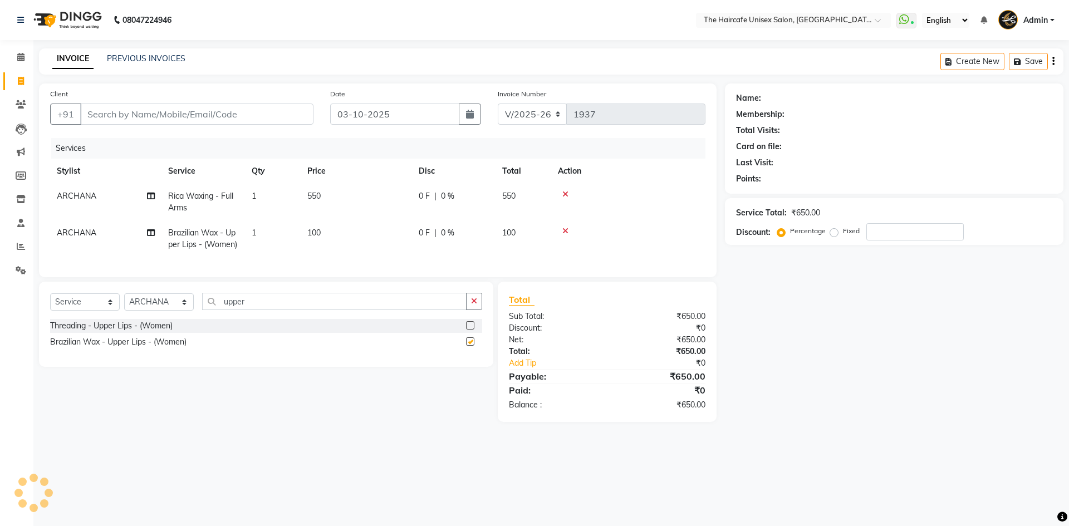
checkbox input "false"
drag, startPoint x: 253, startPoint y: 309, endPoint x: 23, endPoint y: 312, distance: 229.4
click at [26, 312] on app-home "08047224946 Select Location × The Haircafe Unisex Salon, [GEOGRAPHIC_DATA] Eros…" at bounding box center [534, 219] width 1069 height 439
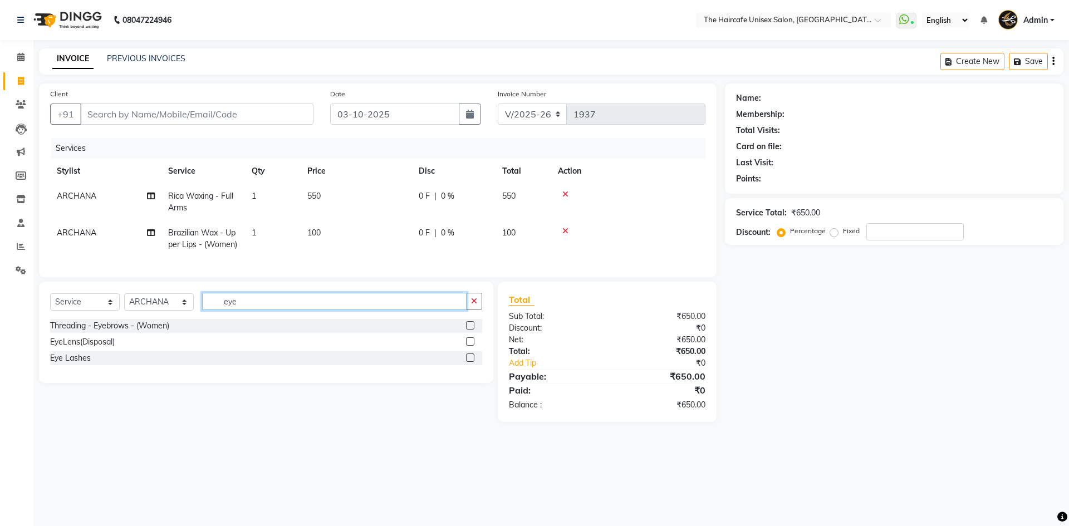
type input "eye"
click at [468, 330] on label at bounding box center [470, 325] width 8 height 8
click at [468, 330] on input "checkbox" at bounding box center [469, 325] width 7 height 7
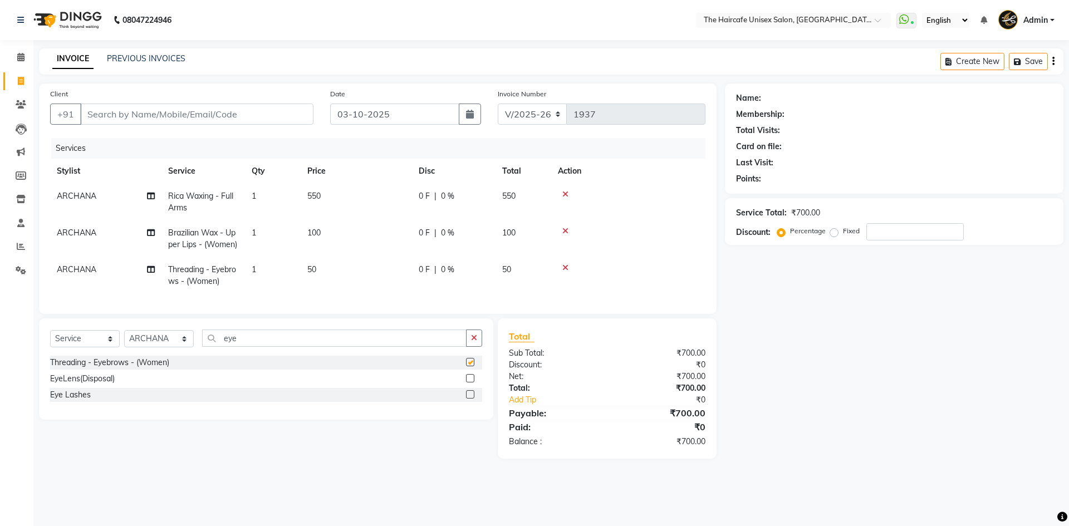
checkbox input "false"
drag, startPoint x: 247, startPoint y: 347, endPoint x: 221, endPoint y: 357, distance: 28.2
click at [221, 356] on div "Select Service Product Membership Package Voucher Prepaid Gift Card Select Styl…" at bounding box center [266, 343] width 432 height 26
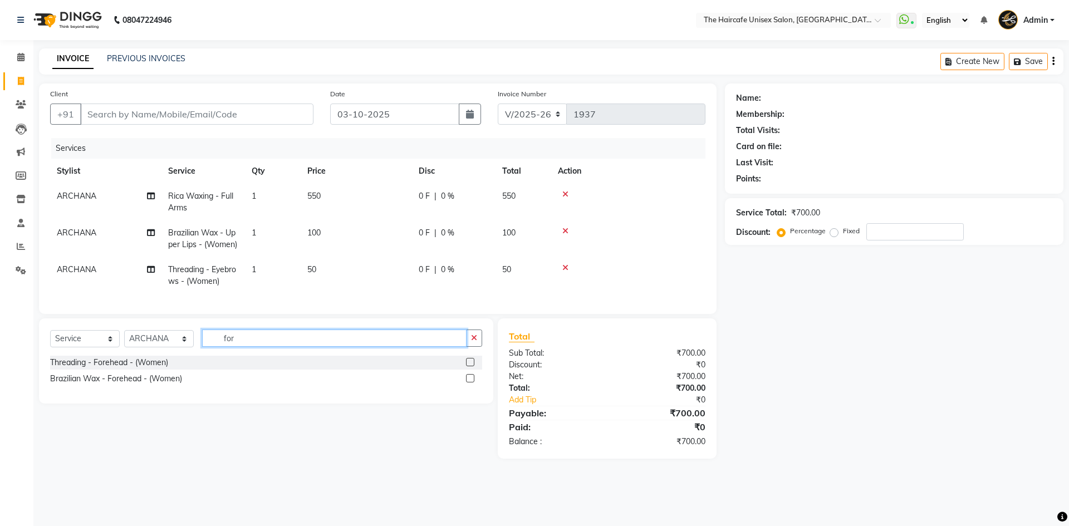
type input "for"
click at [474, 366] on label at bounding box center [470, 362] width 8 height 8
click at [473, 366] on input "checkbox" at bounding box center [469, 362] width 7 height 7
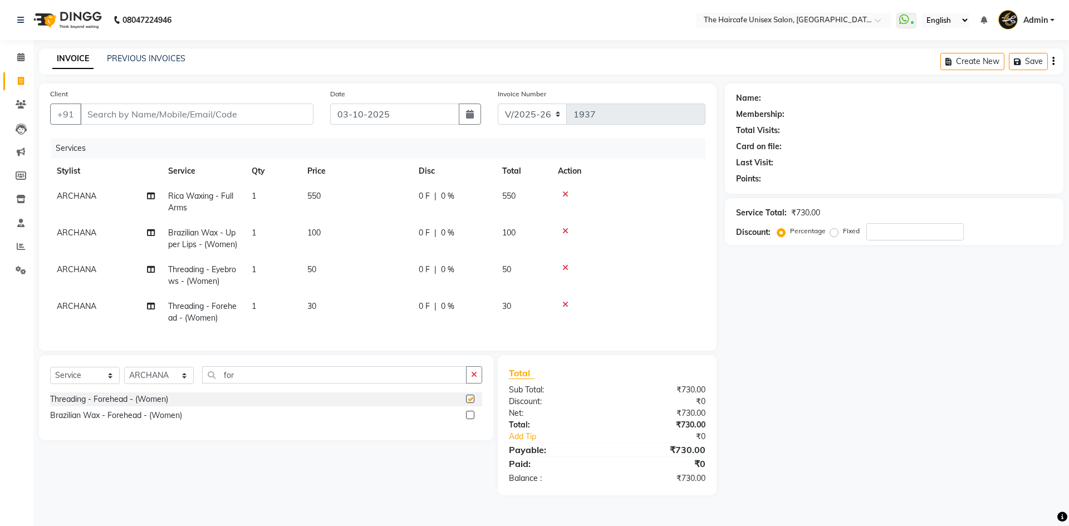
checkbox input "false"
click at [194, 116] on input "Client" at bounding box center [196, 114] width 233 height 21
type input "8"
type input "0"
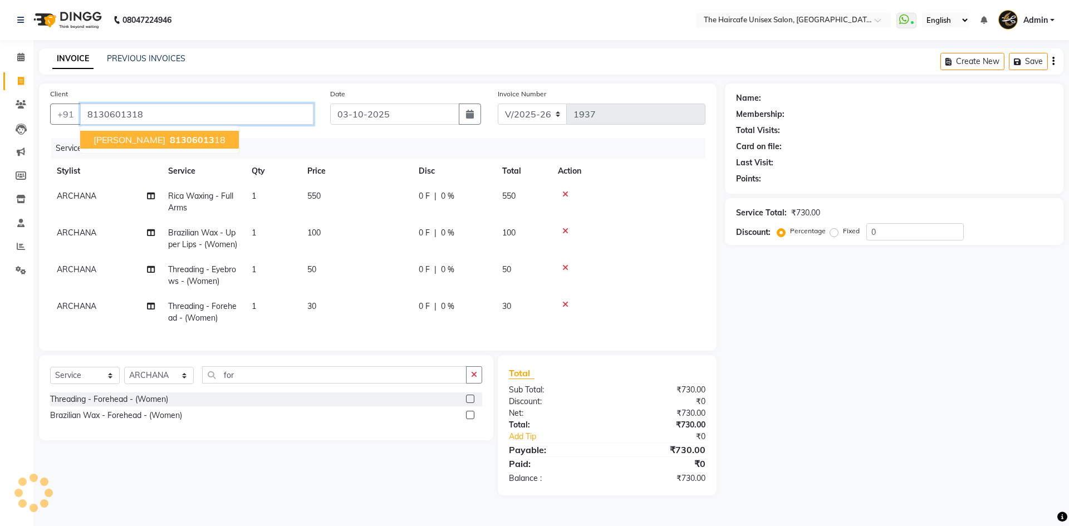
type input "8130601318"
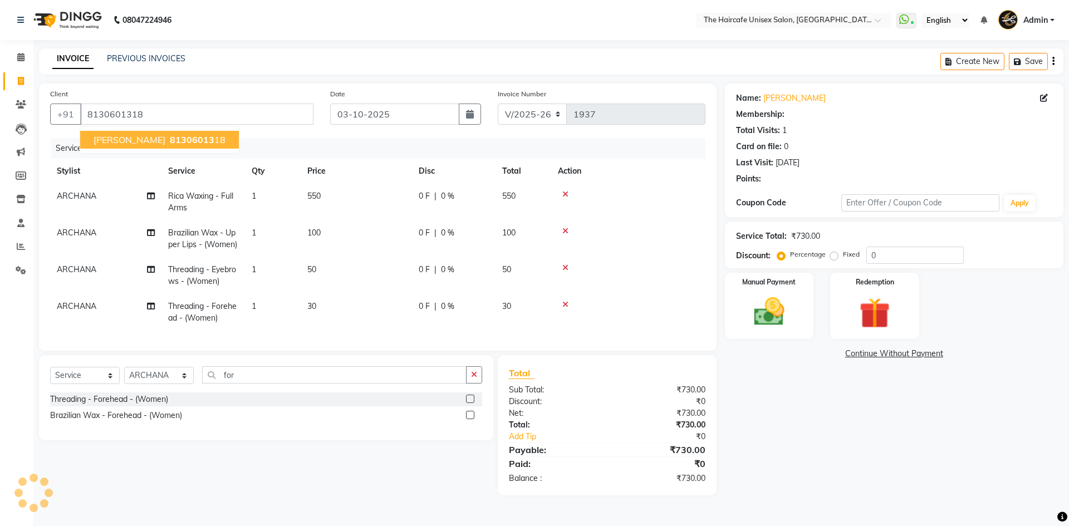
select select "1: Object"
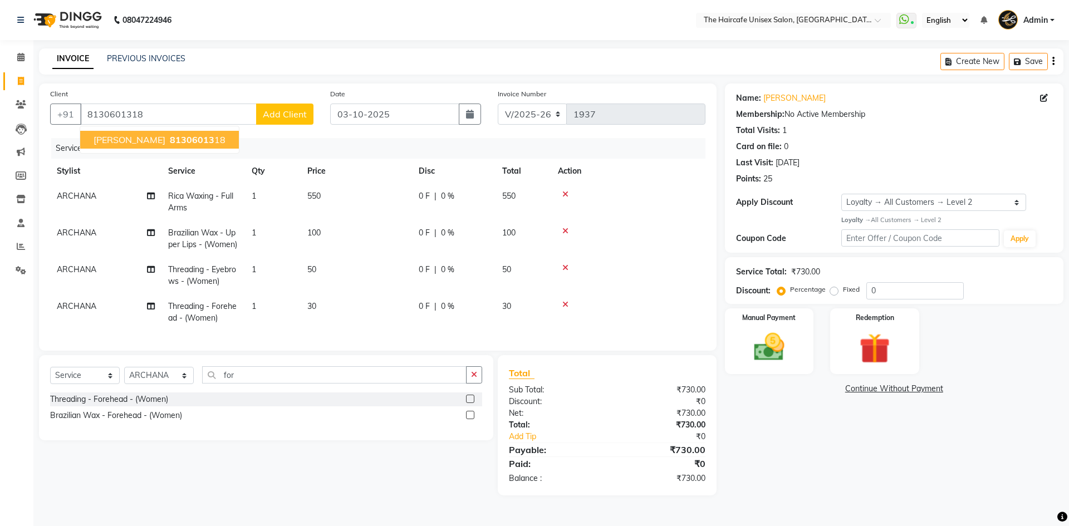
click at [129, 139] on span "[PERSON_NAME]" at bounding box center [130, 139] width 72 height 11
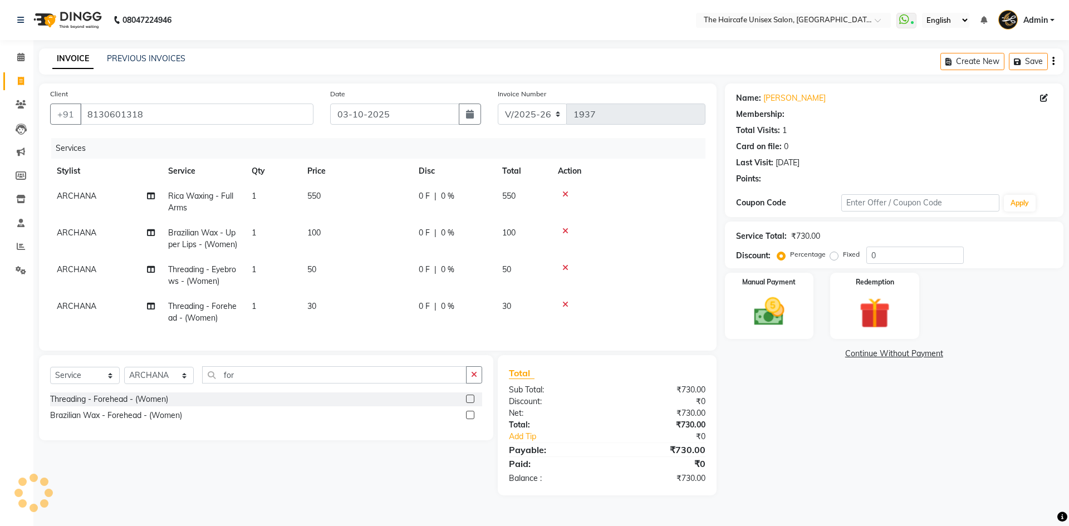
select select "1: Object"
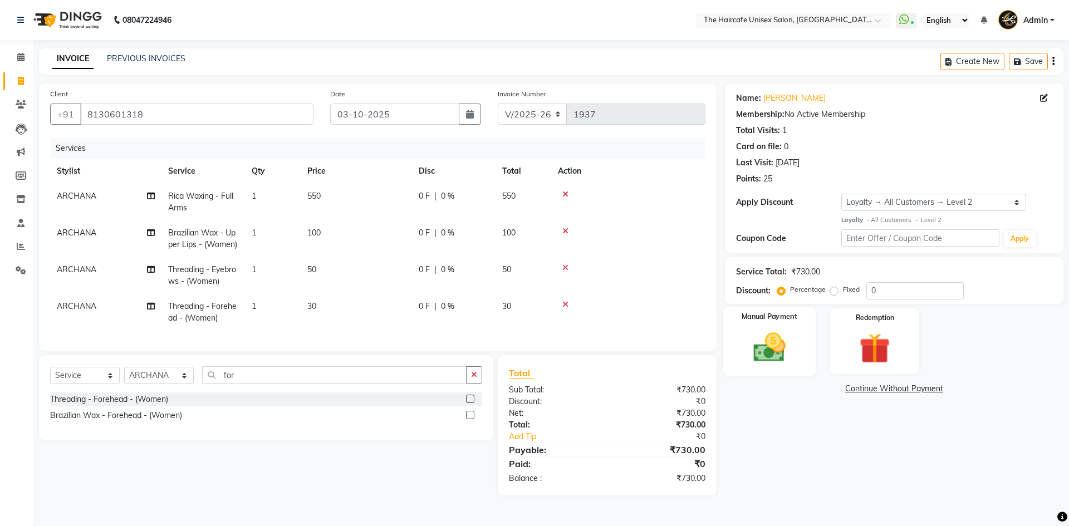
click at [756, 335] on img at bounding box center [769, 347] width 52 height 37
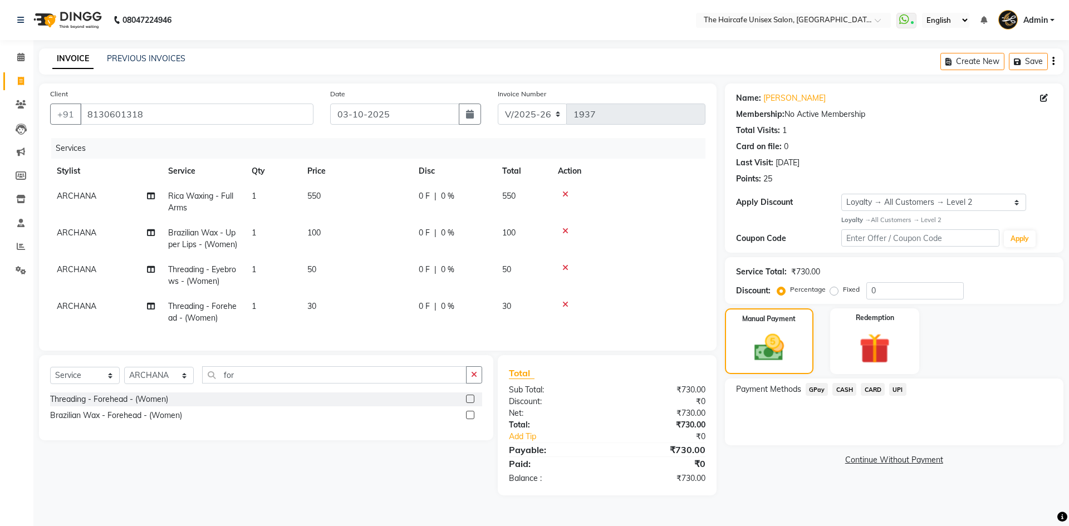
click at [896, 389] on span "UPI" at bounding box center [897, 389] width 17 height 13
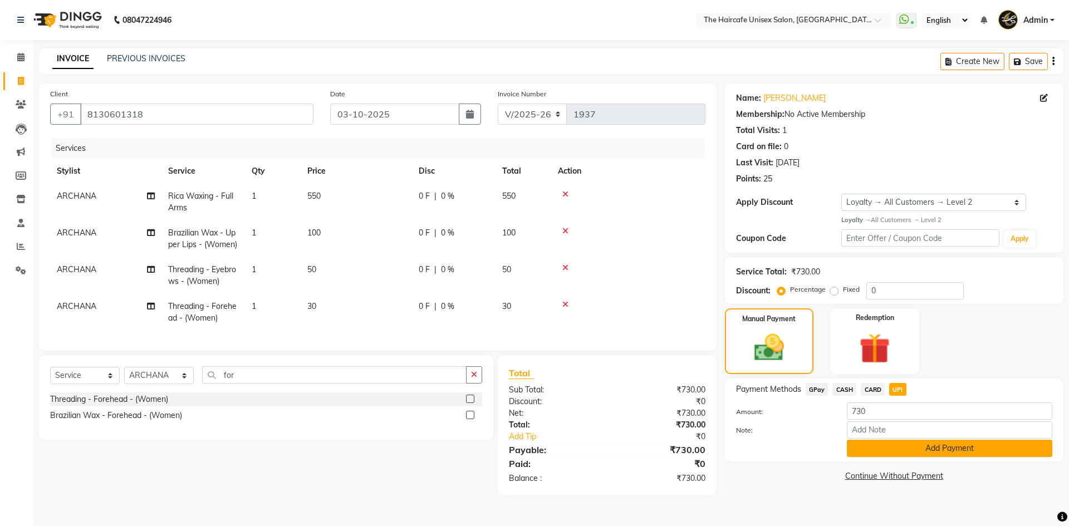
click at [921, 455] on button "Add Payment" at bounding box center [949, 448] width 205 height 17
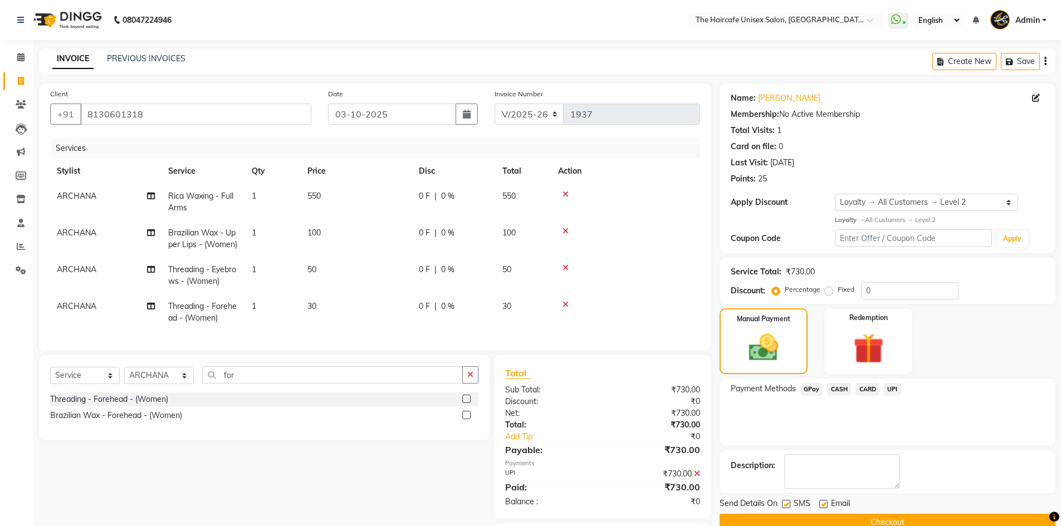
click at [861, 518] on button "Checkout" at bounding box center [887, 522] width 336 height 17
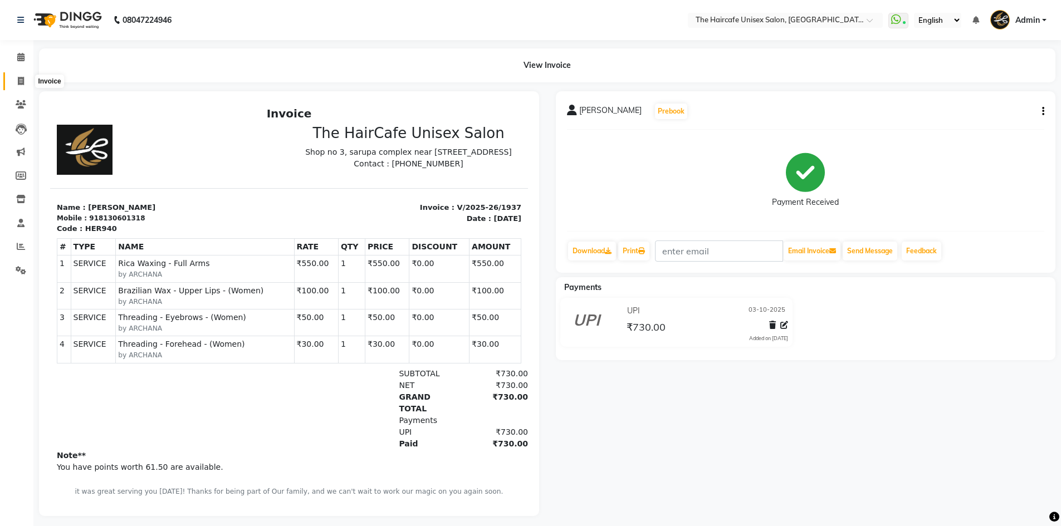
click at [23, 81] on icon at bounding box center [21, 81] width 6 height 8
select select "service"
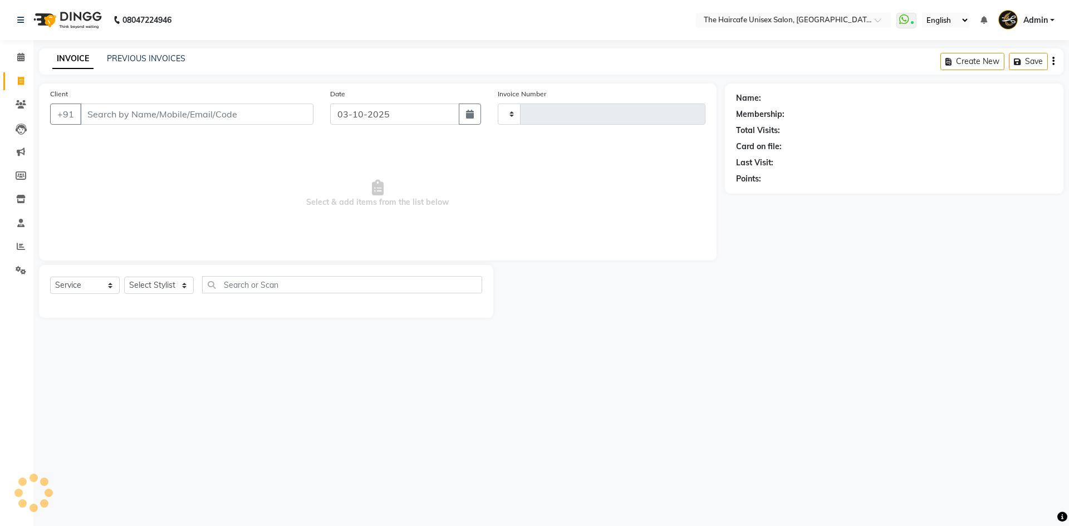
type input "1938"
select select "7412"
click at [150, 286] on select "Select Stylist [PERSON_NAME] ARCHANA DEEVKI KAJAL [PERSON_NAME] pathan [PERSON_…" at bounding box center [159, 285] width 70 height 17
select select "64977"
click at [124, 277] on select "Select Stylist [PERSON_NAME] ARCHANA DEEVKI KAJAL [PERSON_NAME] pathan [PERSON_…" at bounding box center [159, 285] width 70 height 17
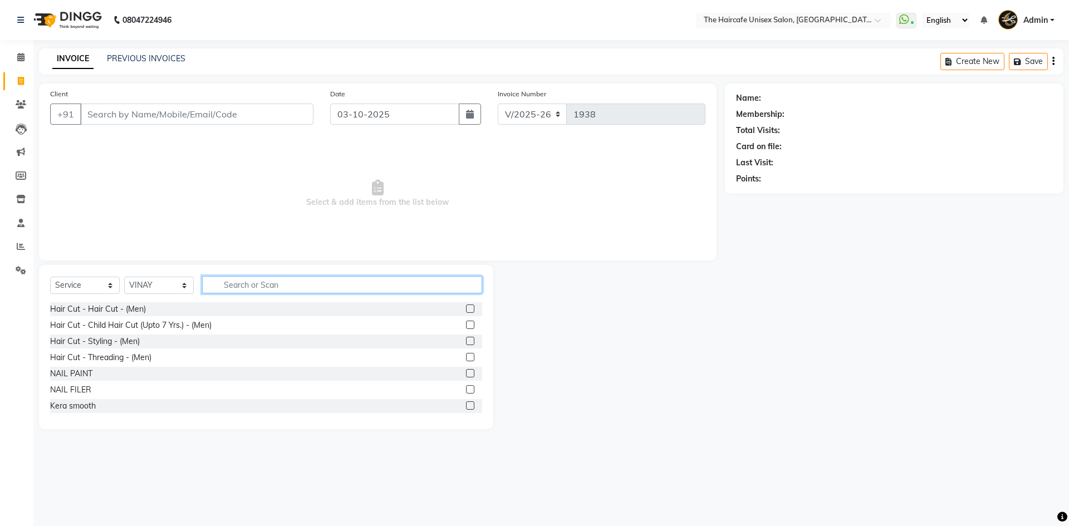
click at [325, 279] on input "text" at bounding box center [342, 284] width 280 height 17
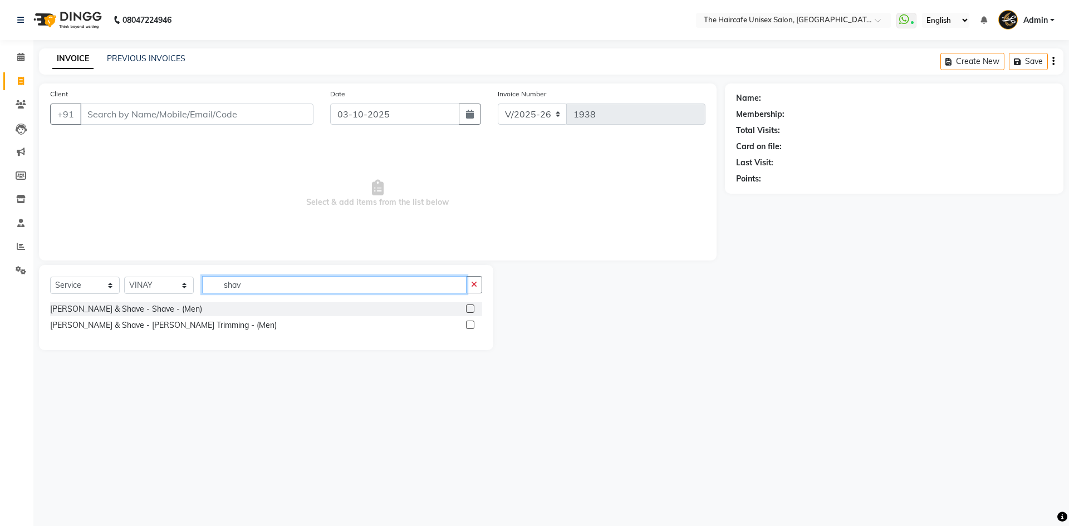
type input "shav"
click at [468, 308] on label at bounding box center [470, 309] width 8 height 8
click at [468, 308] on input "checkbox" at bounding box center [469, 309] width 7 height 7
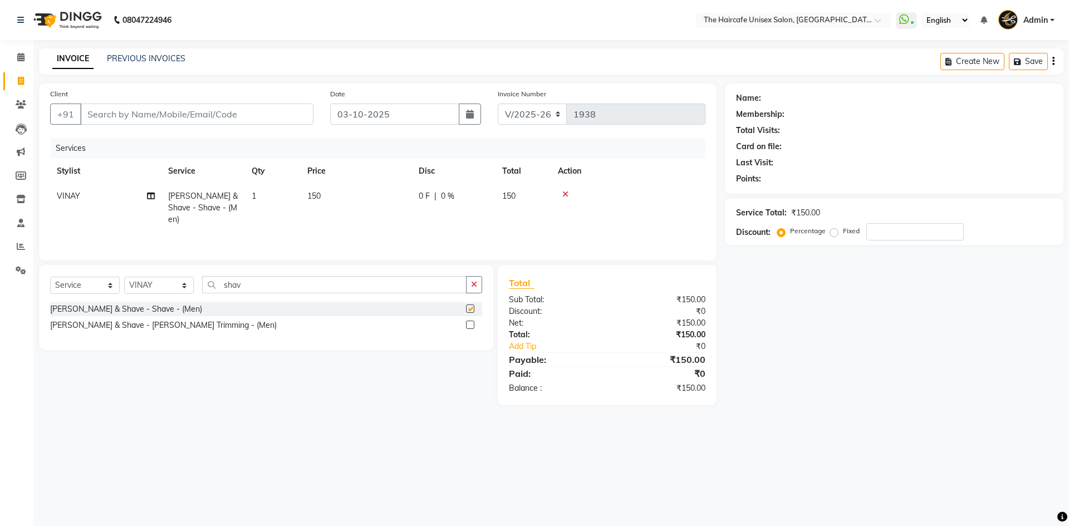
checkbox input "false"
click at [215, 113] on input "Client" at bounding box center [196, 114] width 233 height 21
type input "9"
type input "0"
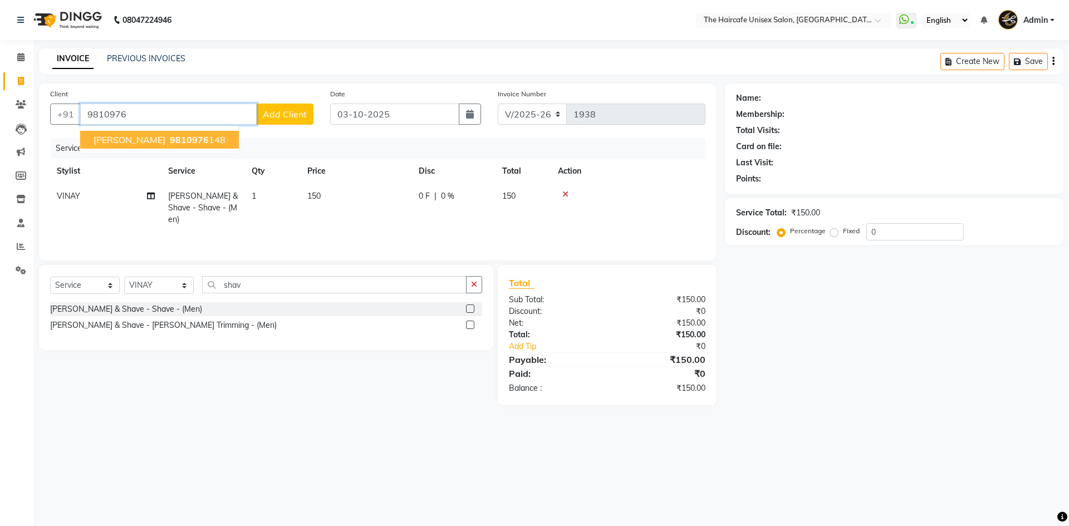
click at [183, 136] on span "9810976" at bounding box center [189, 139] width 39 height 11
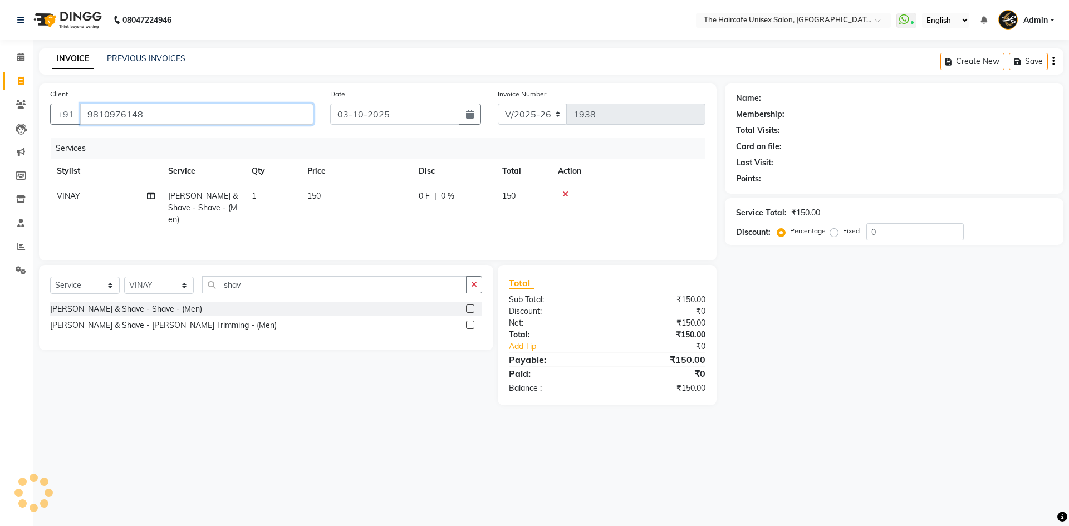
type input "9810976148"
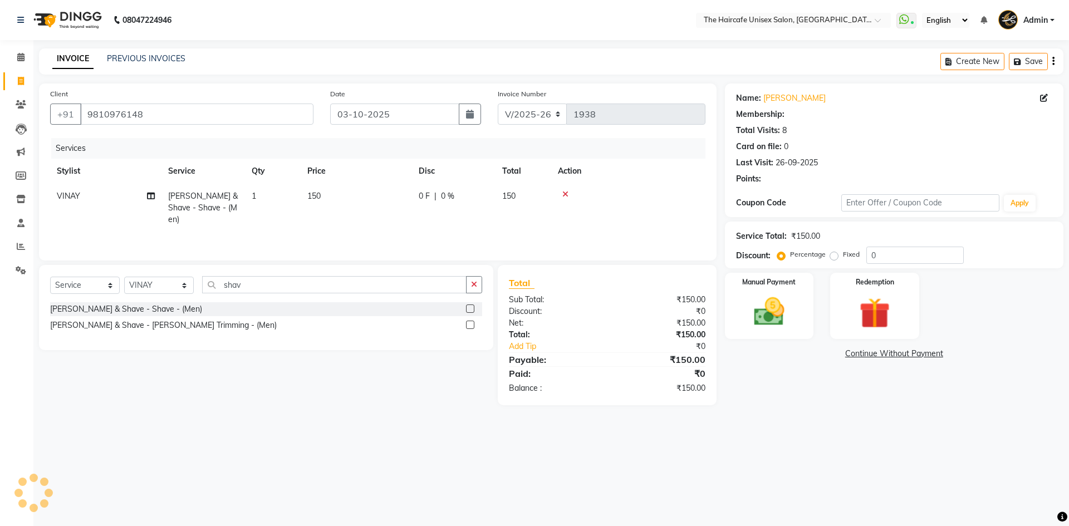
select select "1: Object"
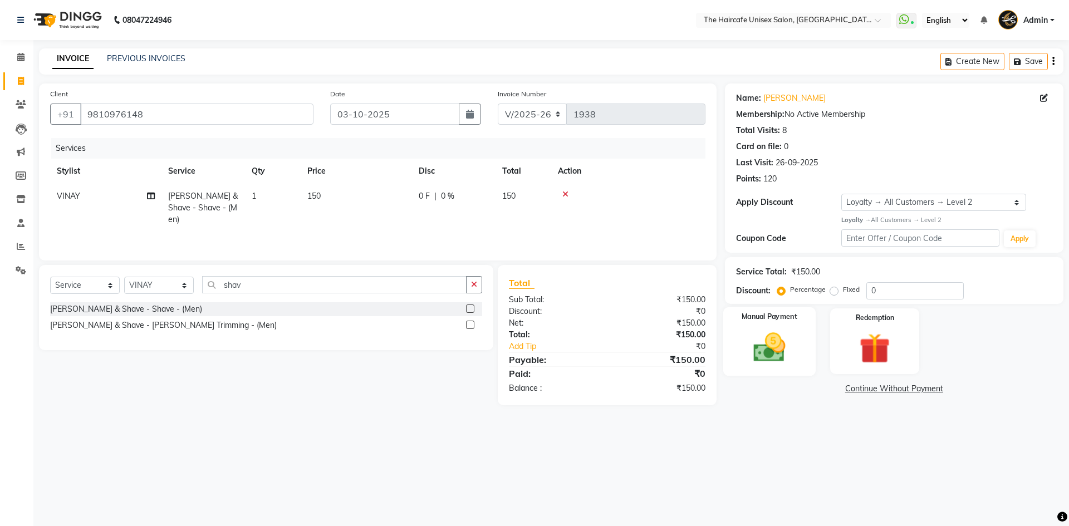
click at [796, 357] on div "Manual Payment" at bounding box center [769, 341] width 92 height 68
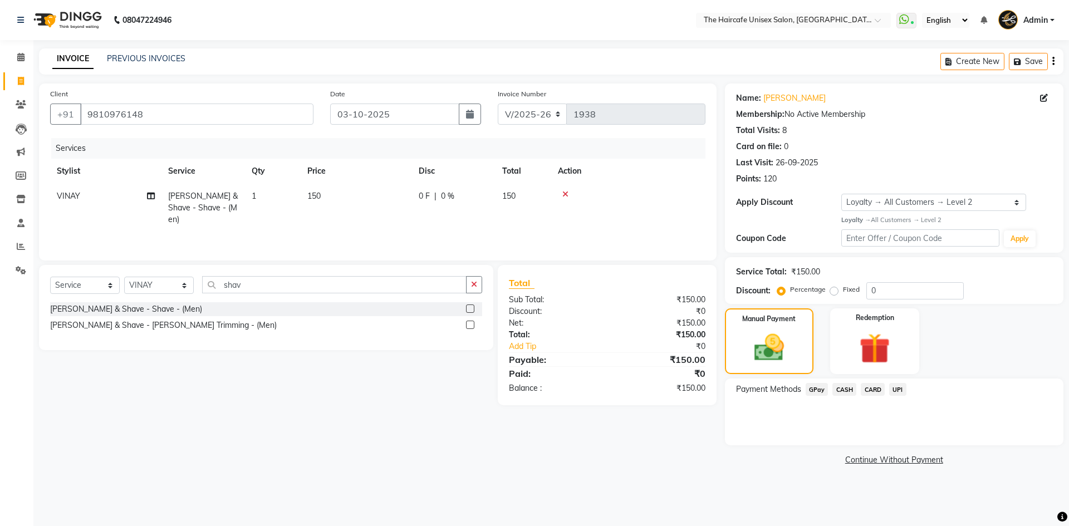
click at [900, 390] on span "UPI" at bounding box center [897, 389] width 17 height 13
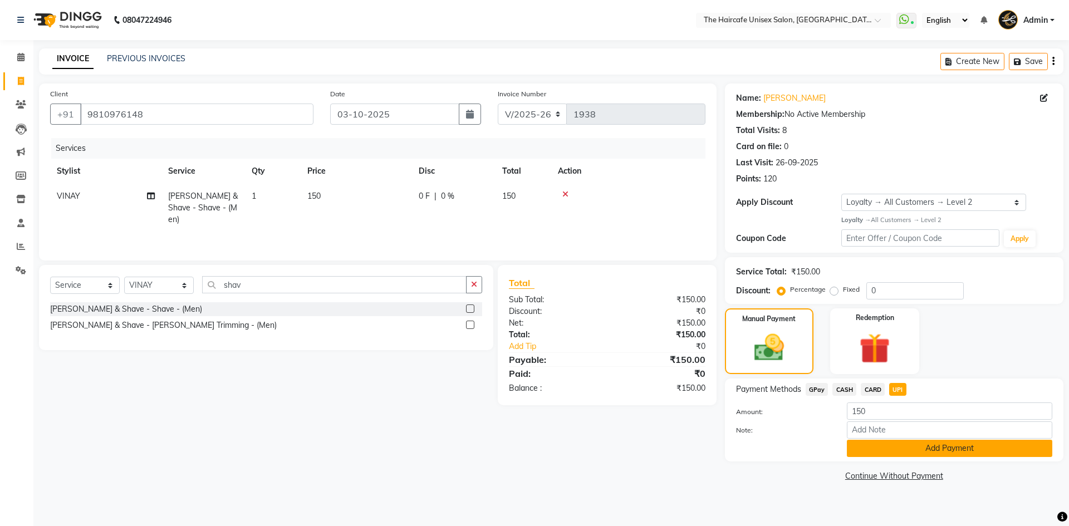
click at [945, 441] on button "Add Payment" at bounding box center [949, 448] width 205 height 17
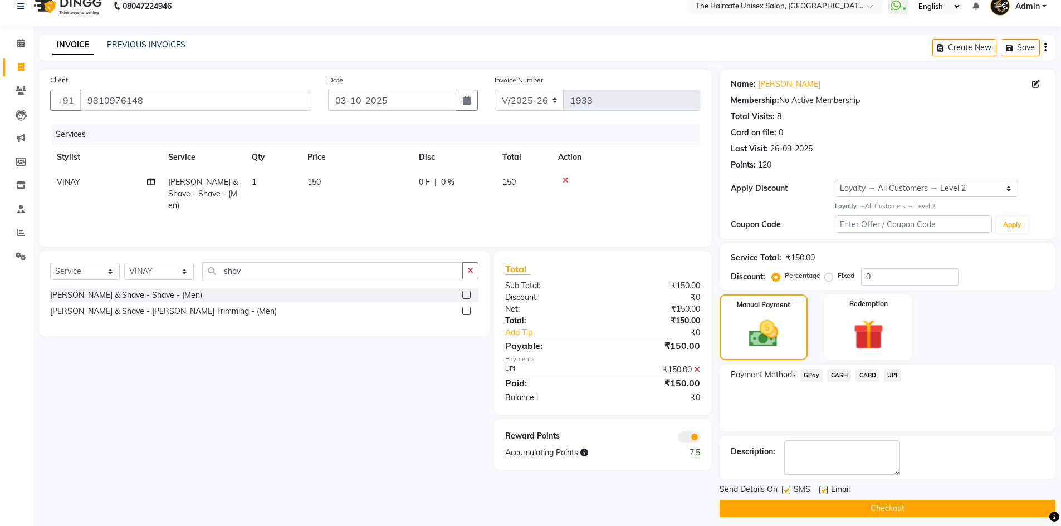
scroll to position [22, 0]
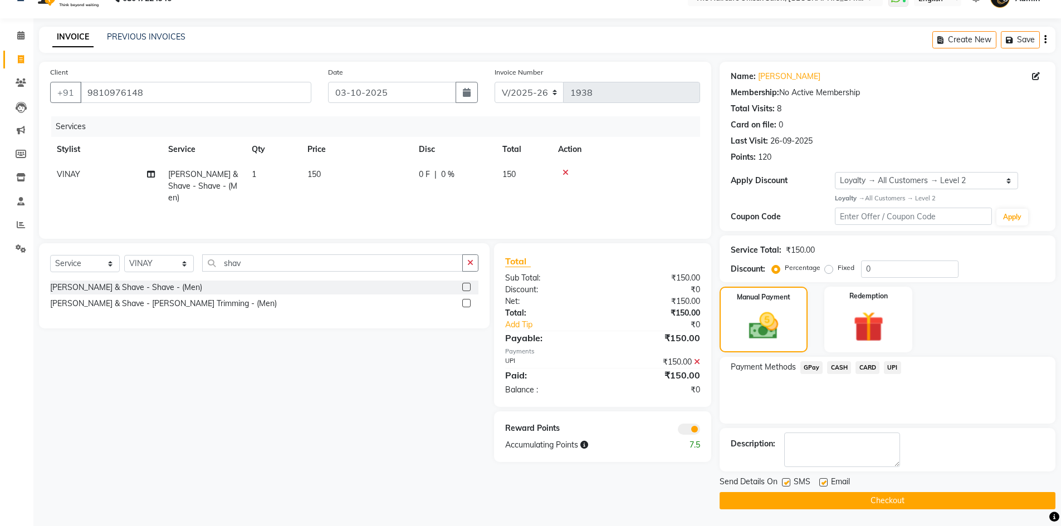
click at [930, 502] on button "Checkout" at bounding box center [887, 500] width 336 height 17
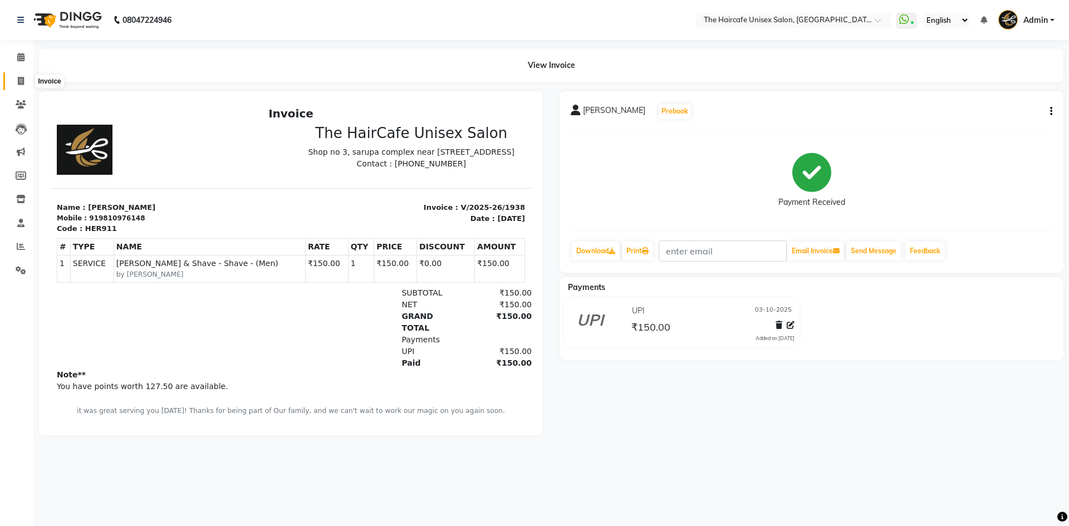
click at [16, 81] on span at bounding box center [20, 81] width 19 height 13
select select "service"
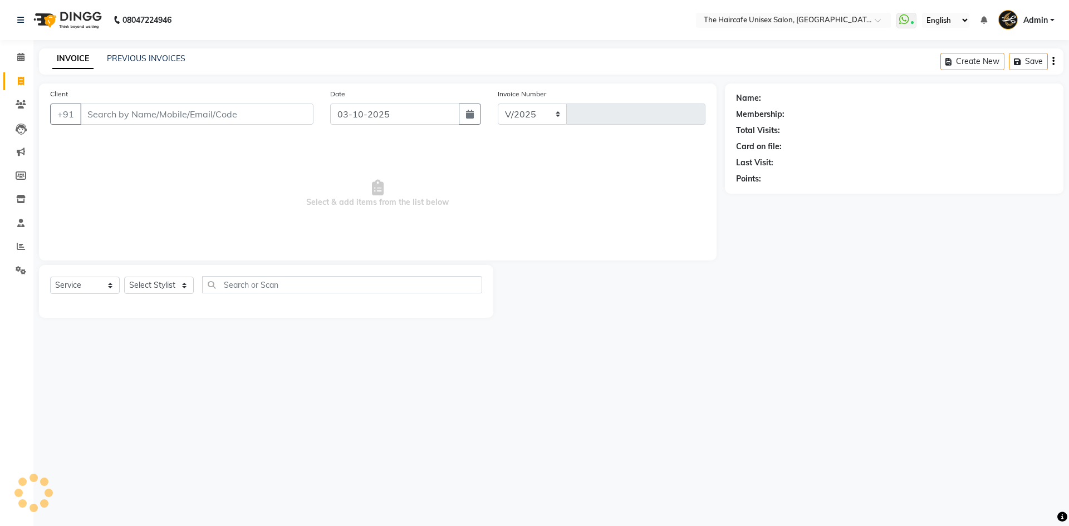
select select "7412"
type input "1939"
click at [19, 56] on icon at bounding box center [20, 57] width 7 height 8
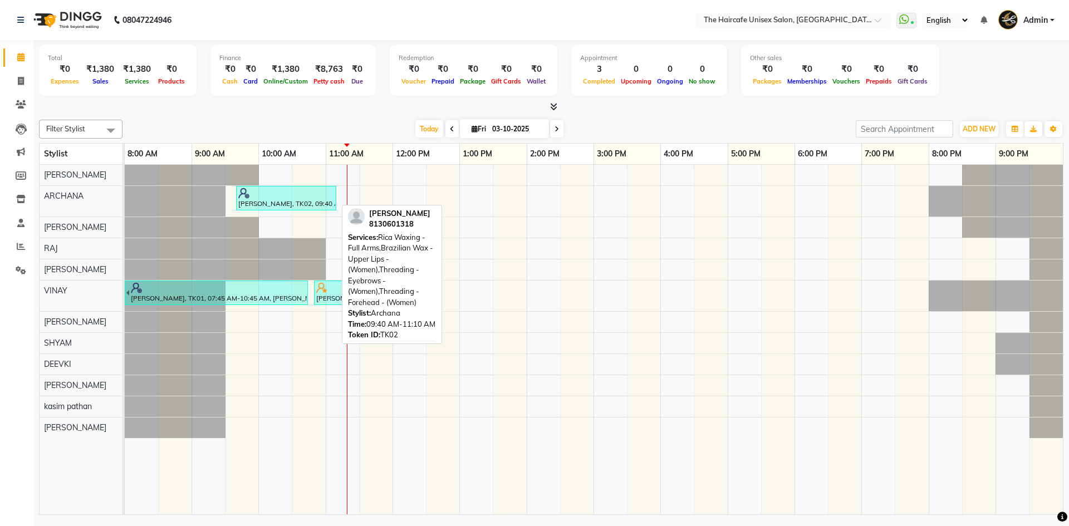
click at [278, 197] on div at bounding box center [286, 193] width 96 height 11
select select "3"
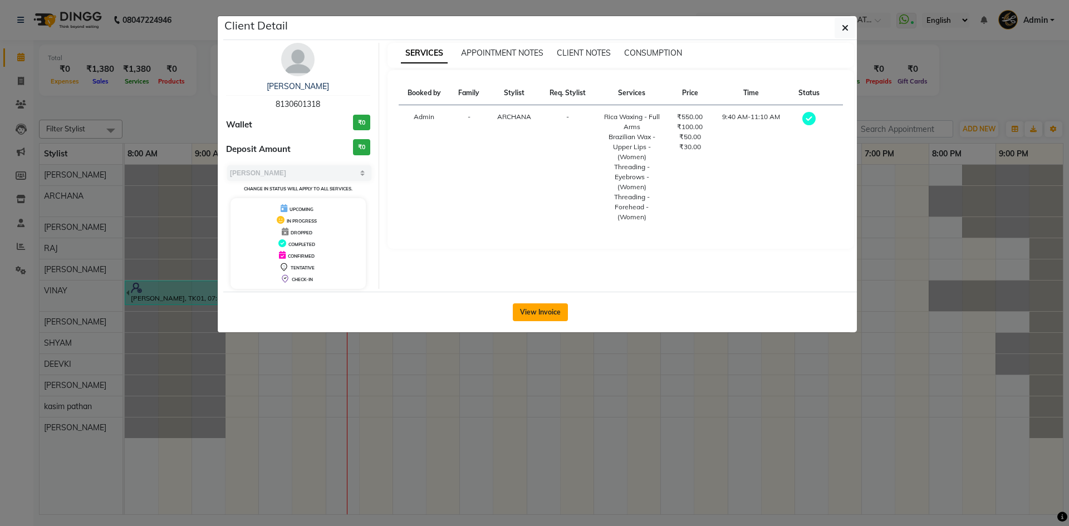
click at [540, 313] on button "View Invoice" at bounding box center [540, 312] width 55 height 18
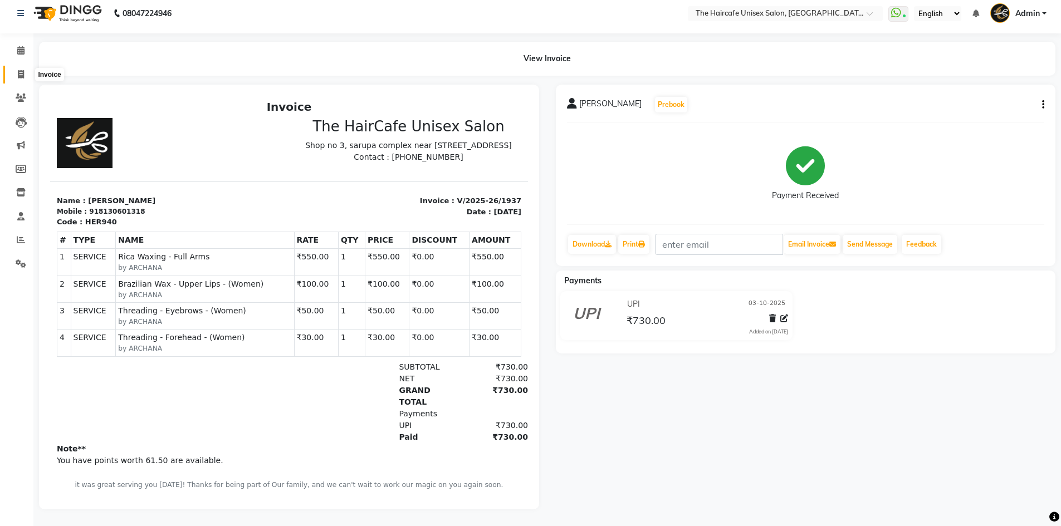
click at [19, 70] on icon at bounding box center [21, 74] width 6 height 8
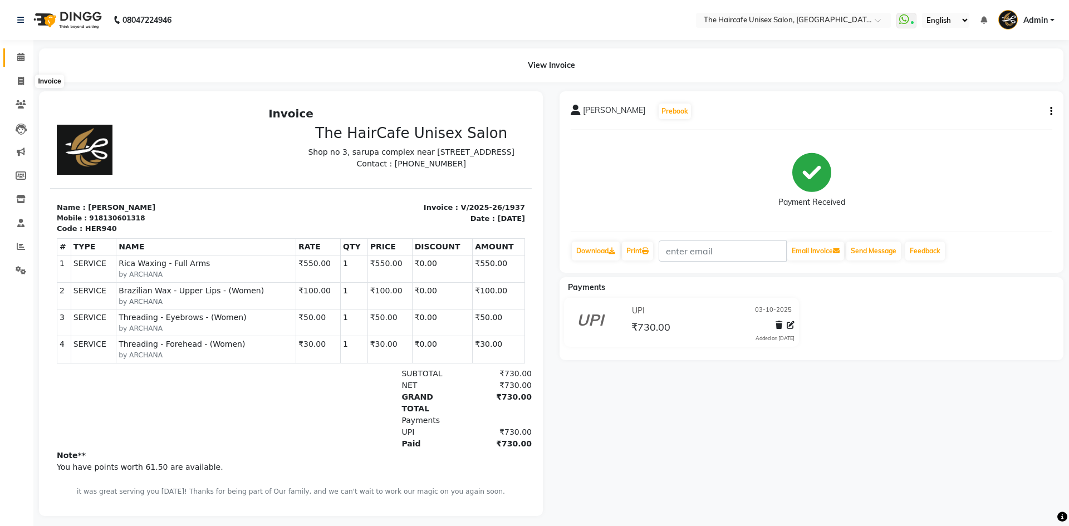
select select "7412"
select select "service"
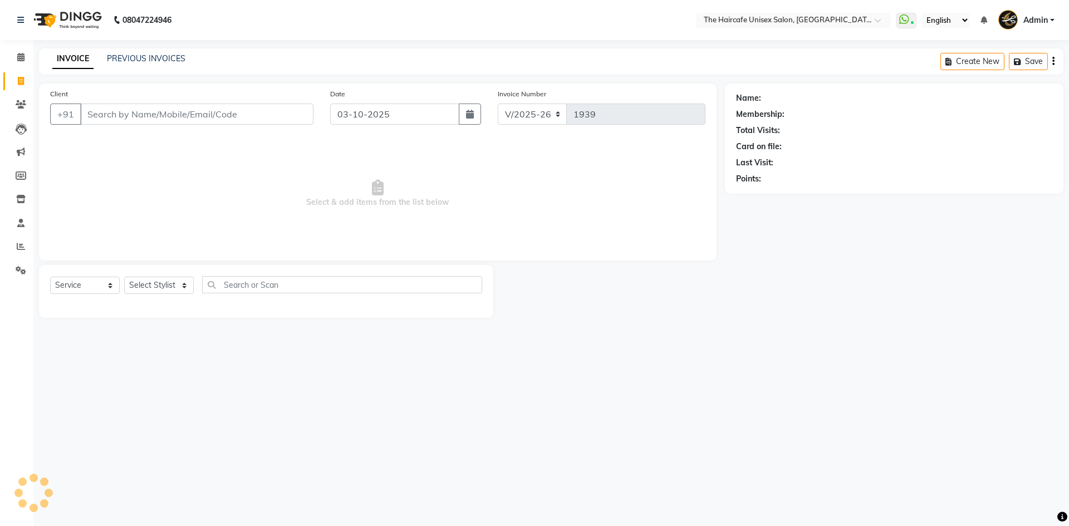
click at [143, 116] on input "Client" at bounding box center [196, 114] width 233 height 21
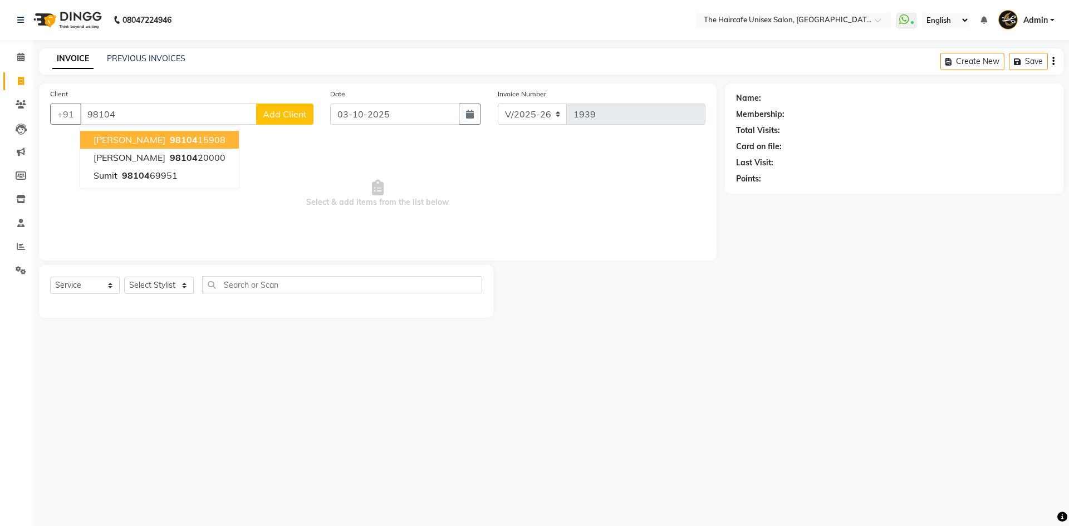
click at [220, 141] on ngb-highlight "98104 15908" at bounding box center [197, 139] width 58 height 11
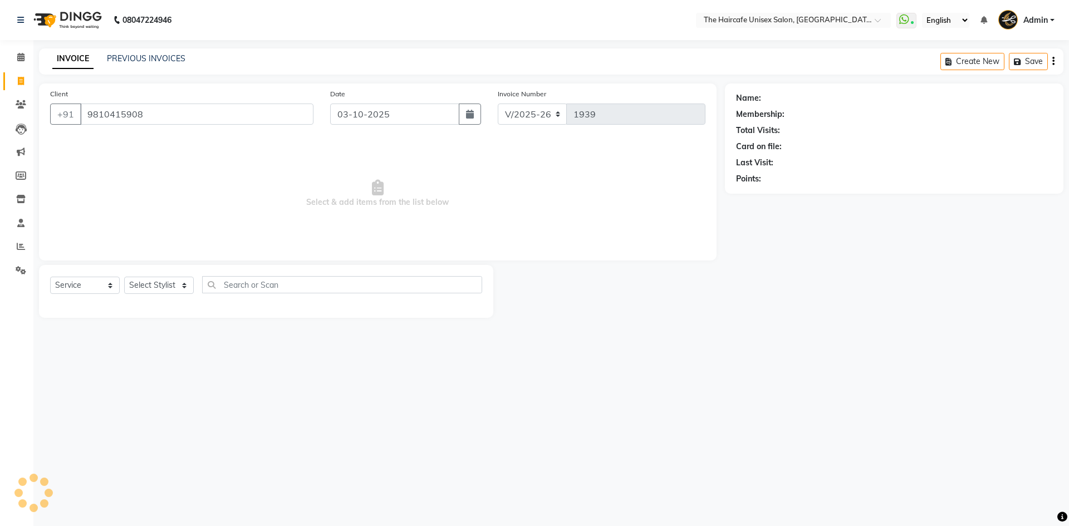
type input "9810415908"
select select "1: Object"
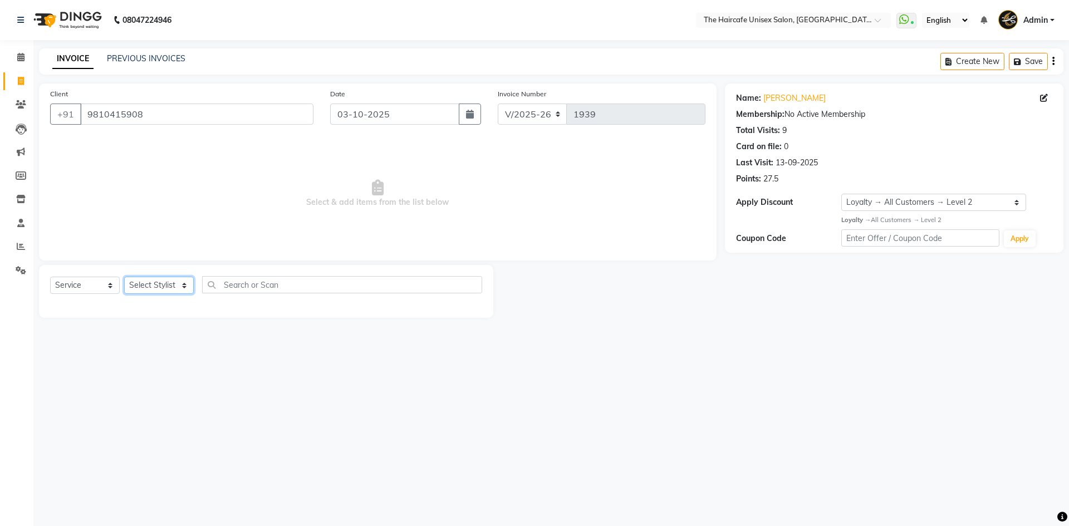
click at [150, 283] on select "Select Stylist [PERSON_NAME] ARCHANA DEEVKI KAJAL [PERSON_NAME] pathan [PERSON_…" at bounding box center [159, 285] width 70 height 17
select select "64976"
click at [124, 277] on select "Select Stylist [PERSON_NAME] ARCHANA DEEVKI KAJAL [PERSON_NAME] pathan [PERSON_…" at bounding box center [159, 285] width 70 height 17
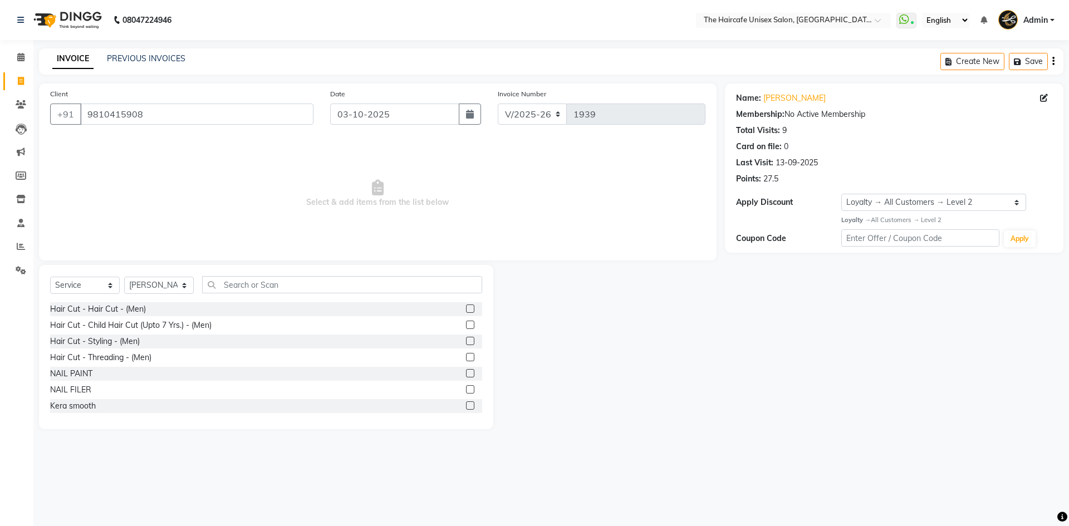
click at [466, 308] on label at bounding box center [470, 309] width 8 height 8
click at [466, 308] on input "checkbox" at bounding box center [469, 309] width 7 height 7
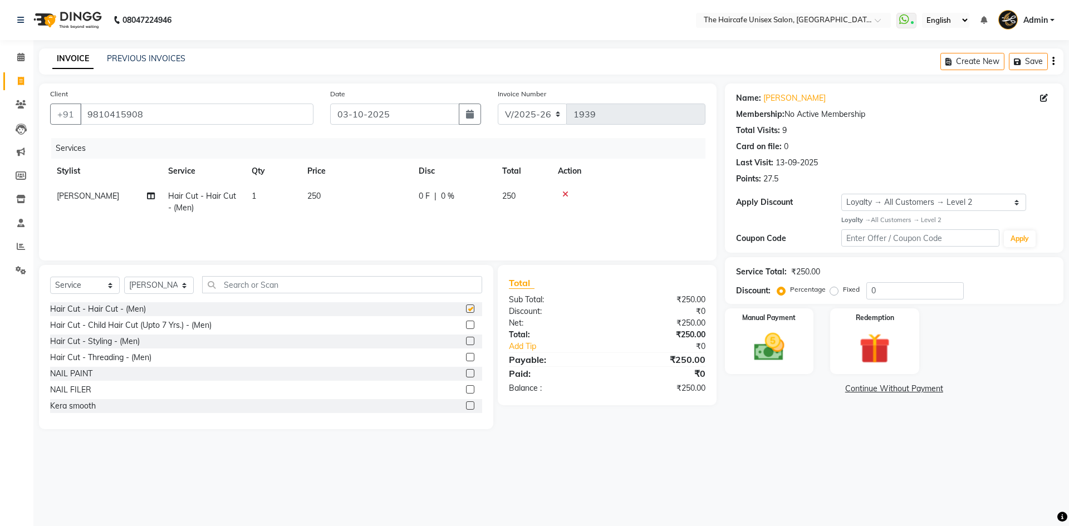
checkbox input "false"
click at [769, 344] on img at bounding box center [769, 347] width 52 height 37
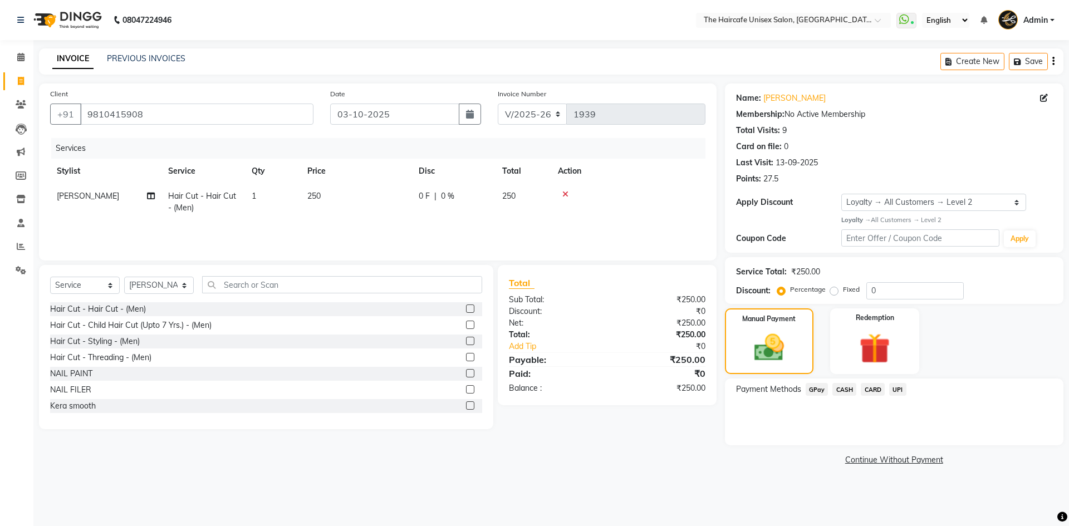
click at [899, 390] on span "UPI" at bounding box center [897, 389] width 17 height 13
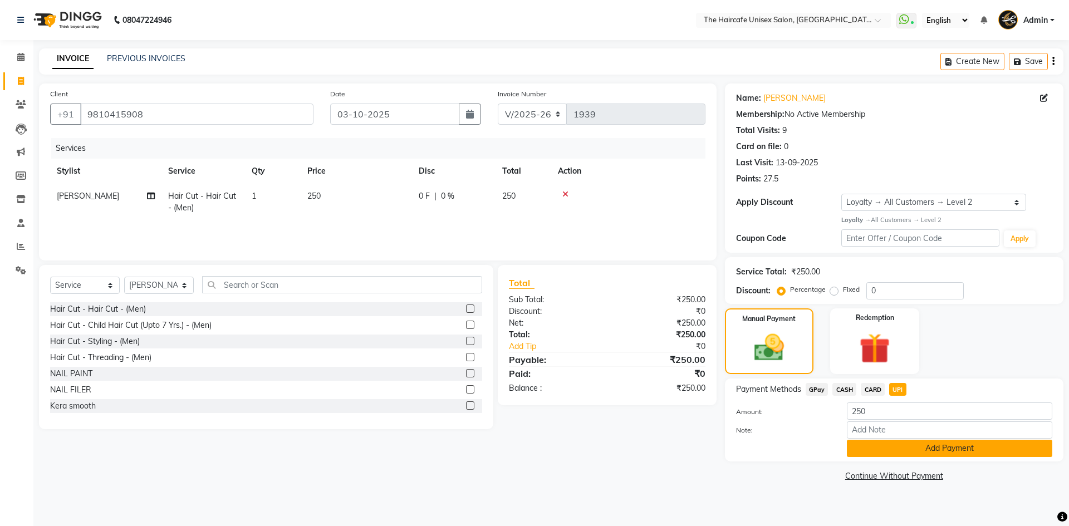
click at [921, 446] on button "Add Payment" at bounding box center [949, 448] width 205 height 17
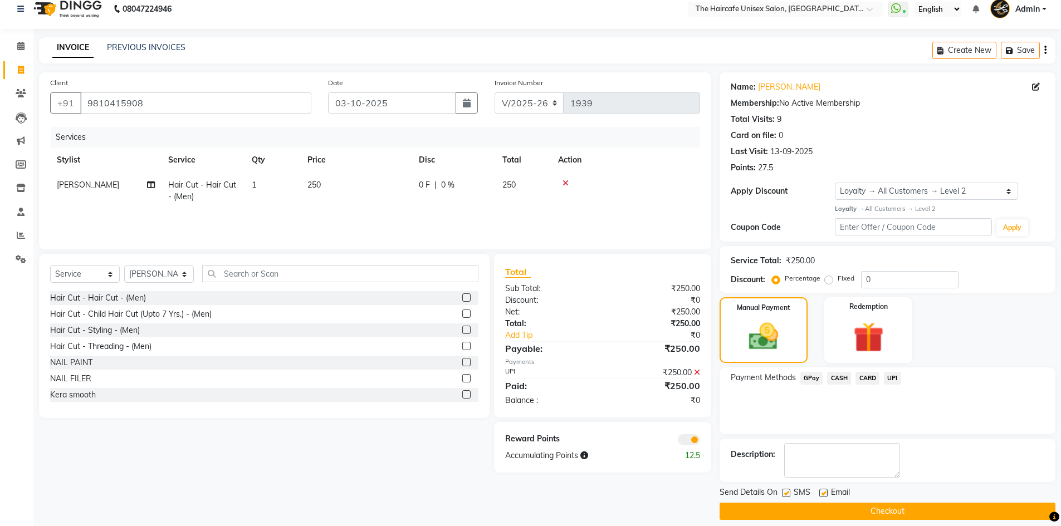
scroll to position [22, 0]
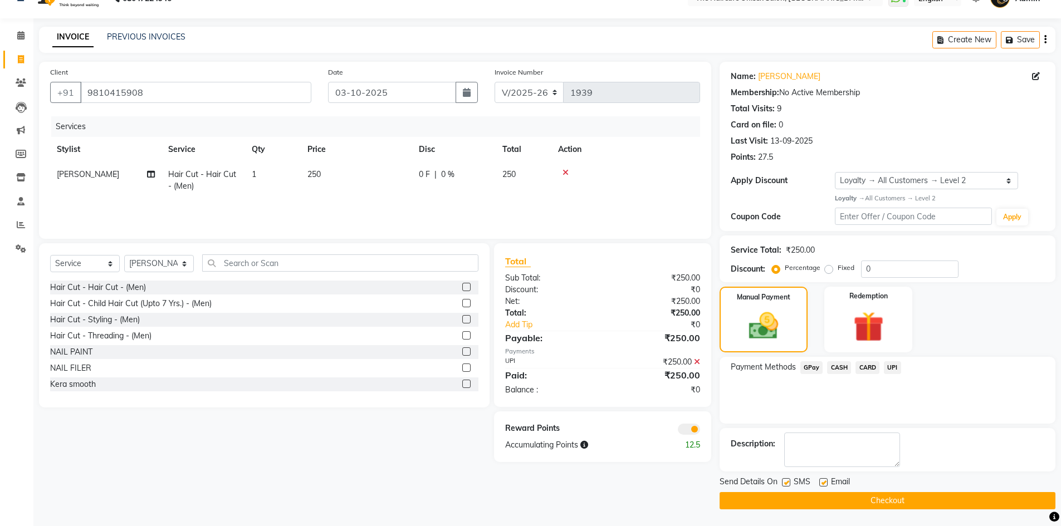
click at [934, 499] on button "Checkout" at bounding box center [887, 500] width 336 height 17
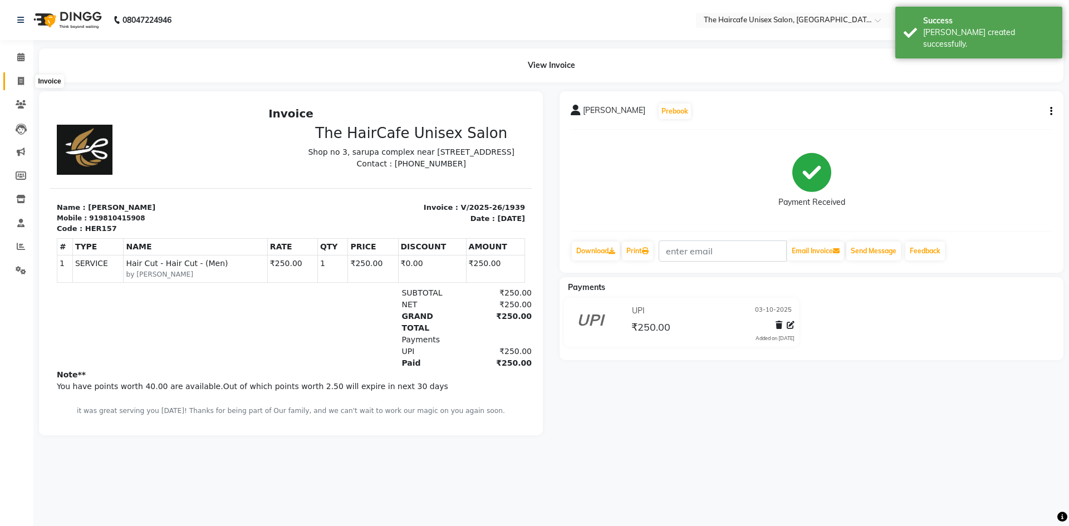
click at [18, 81] on icon at bounding box center [21, 81] width 6 height 8
select select "7412"
select select "service"
